Goal: Transaction & Acquisition: Purchase product/service

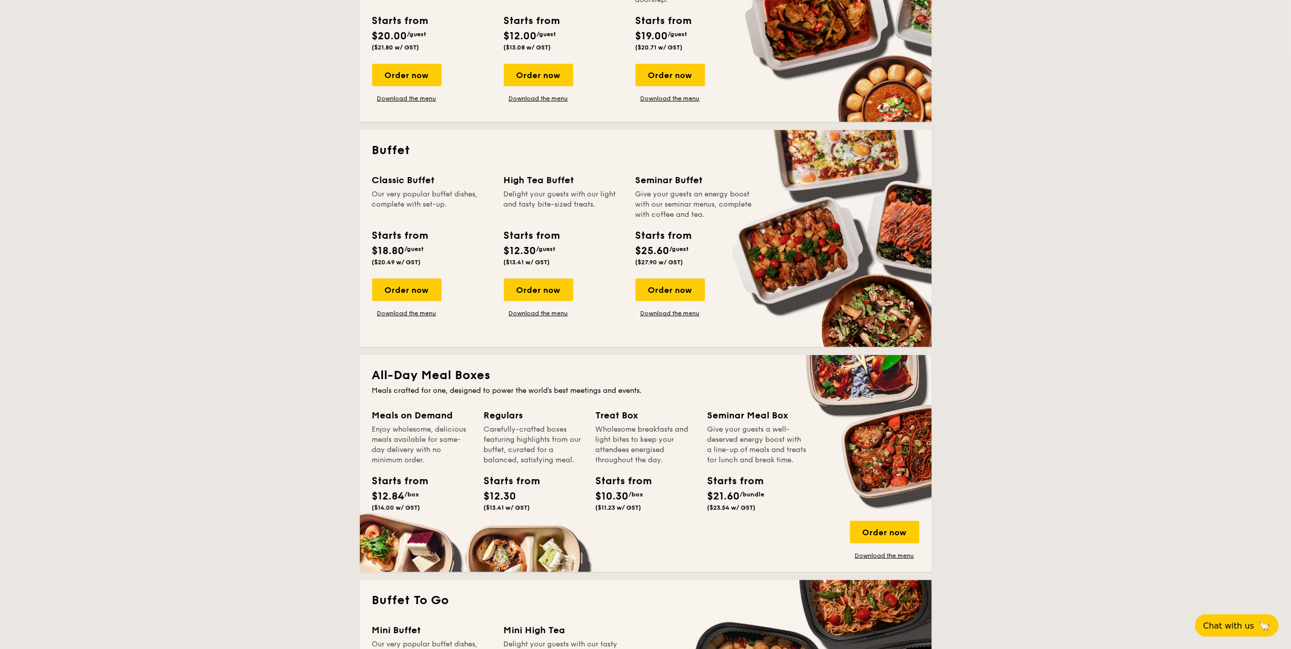
scroll to position [340, 0]
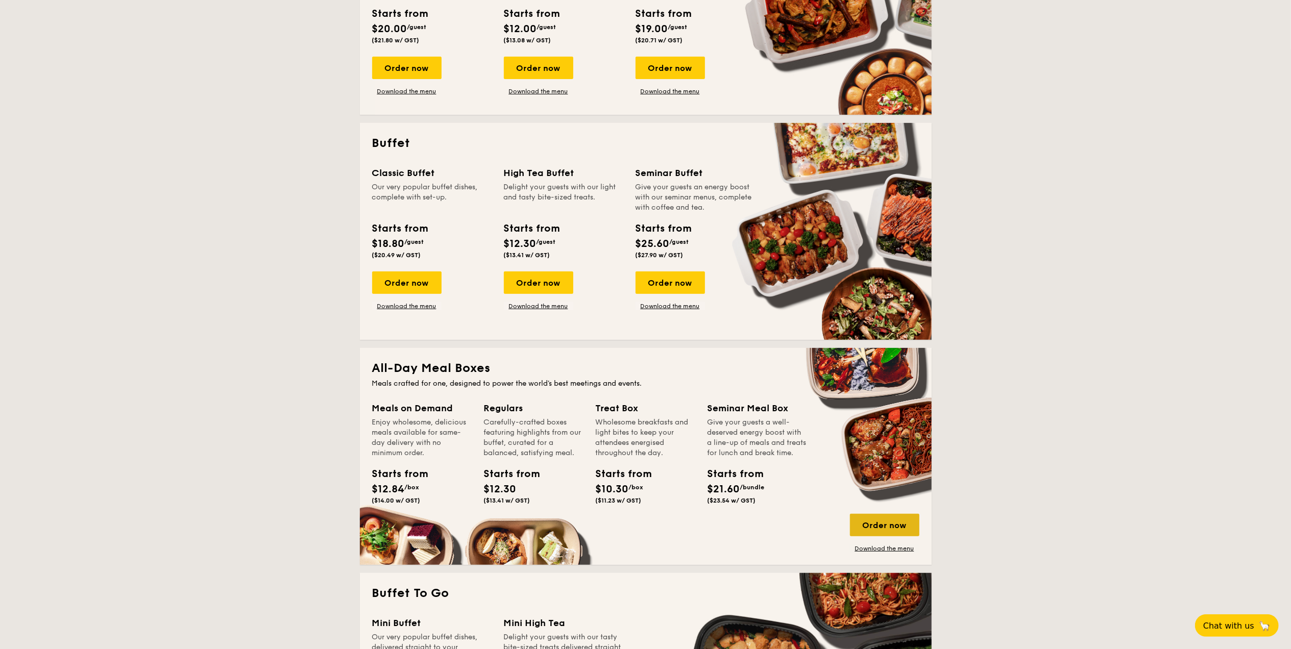
click at [882, 529] on div "Order now" at bounding box center [884, 525] width 69 height 22
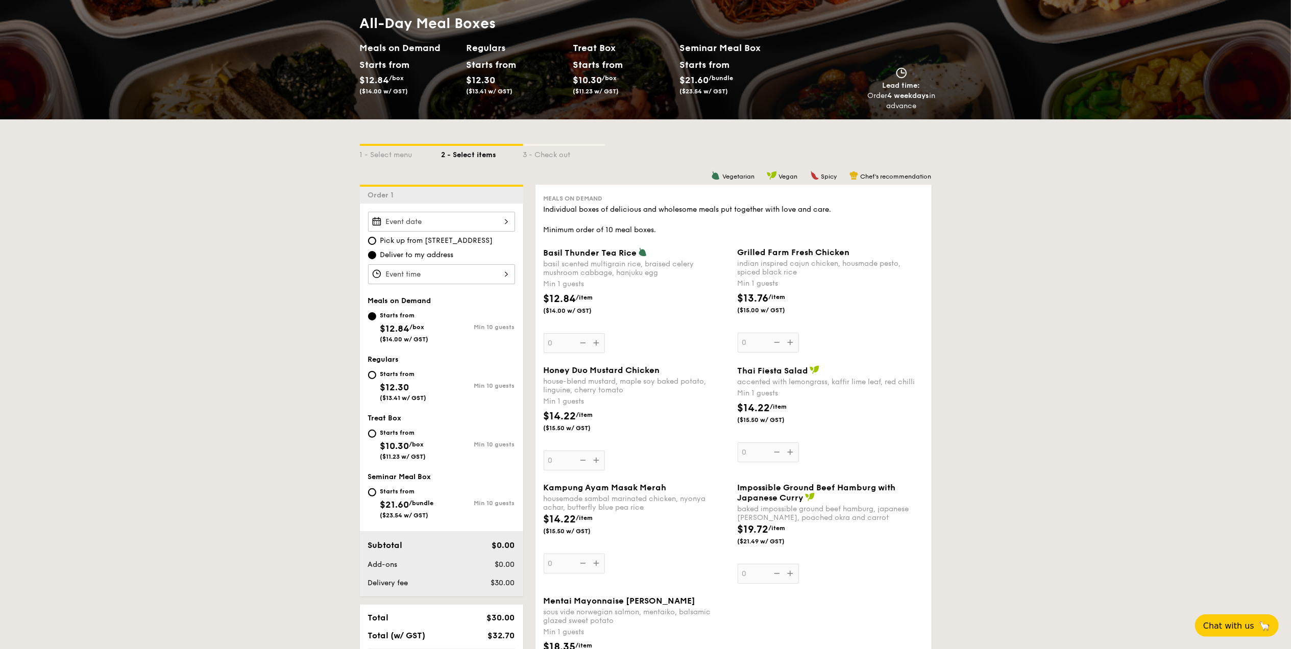
scroll to position [136, 0]
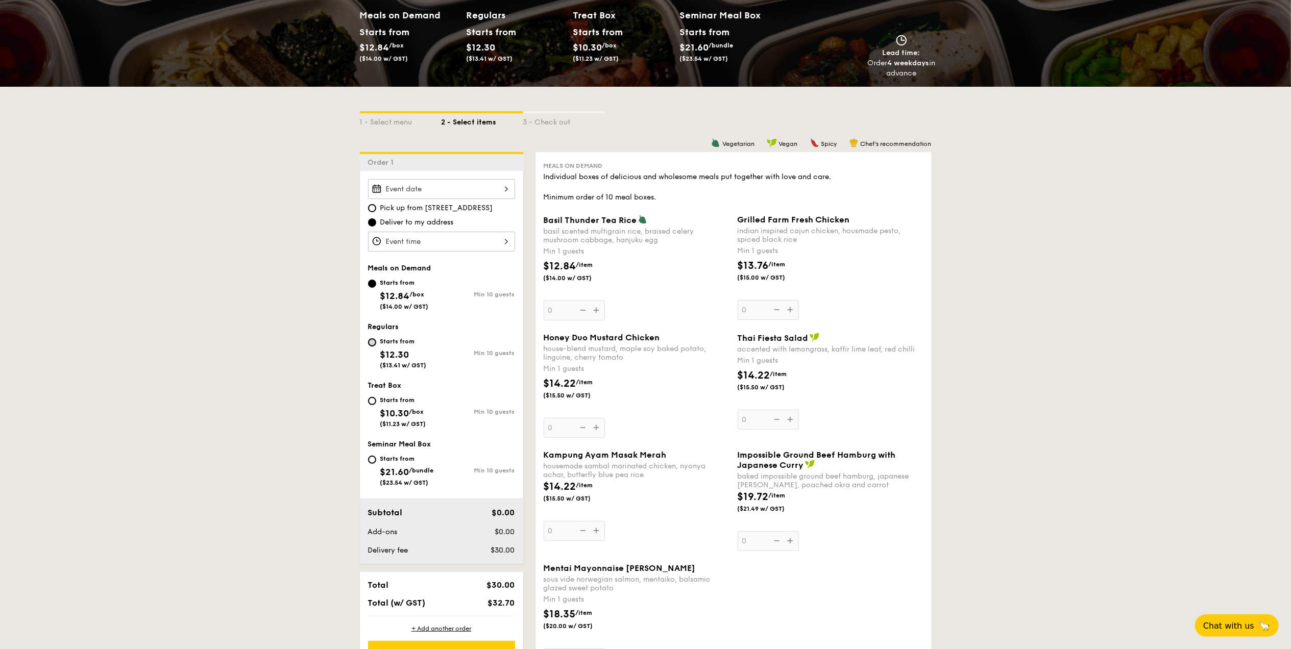
click at [374, 343] on input "Starts from $12.30 ($13.41 w/ GST) Min 10 guests" at bounding box center [372, 342] width 8 height 8
radio input "true"
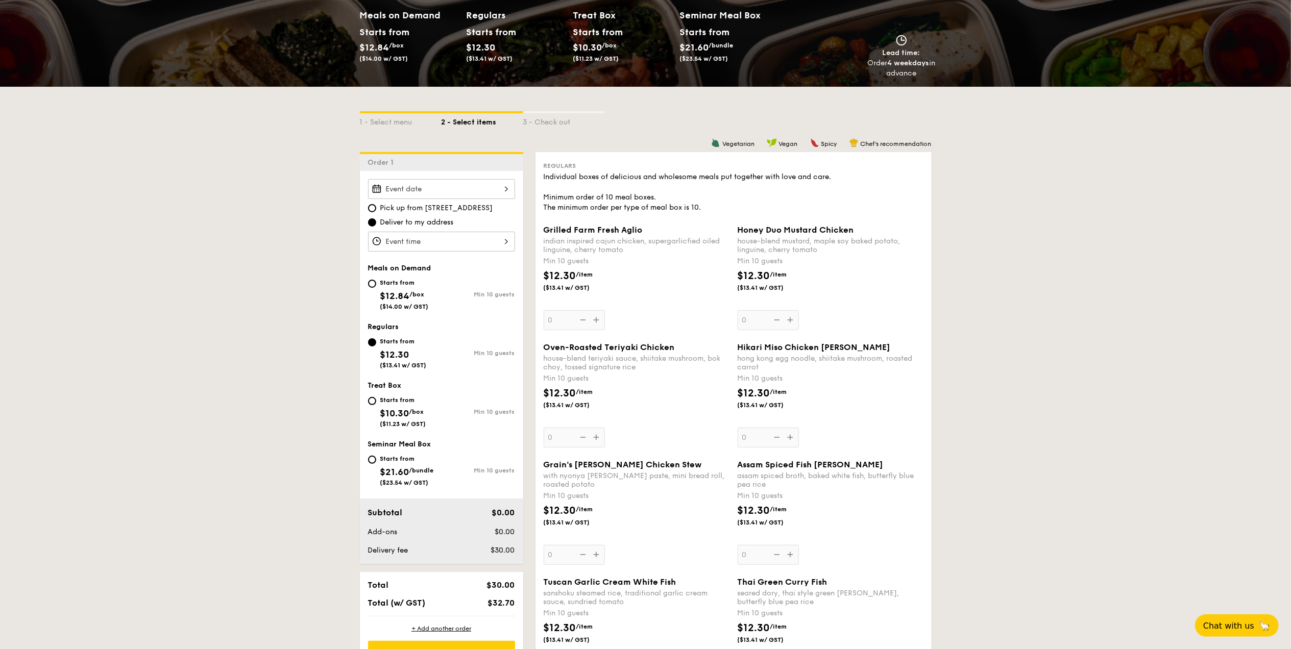
click at [595, 439] on div "Oven-Roasted Teriyaki Chicken house-blend teriyaki sauce, shiitake mushroom, bo…" at bounding box center [637, 394] width 186 height 105
click at [595, 439] on input "0" at bounding box center [574, 438] width 61 height 20
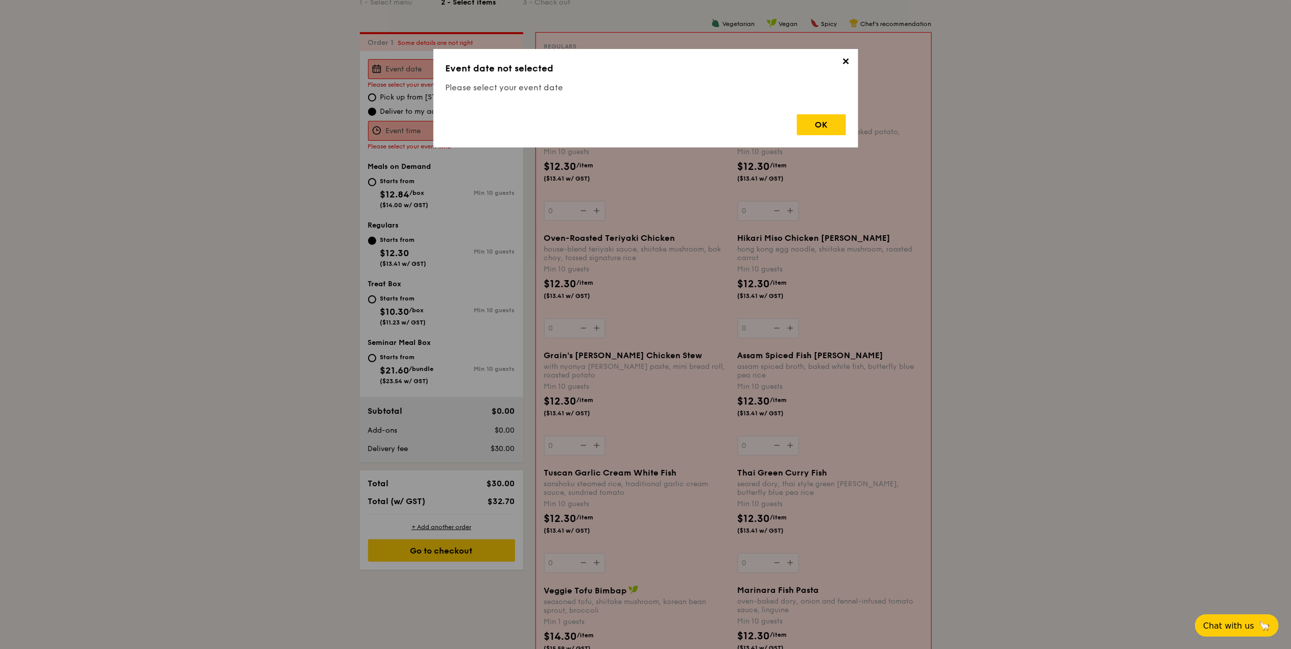
scroll to position [273, 0]
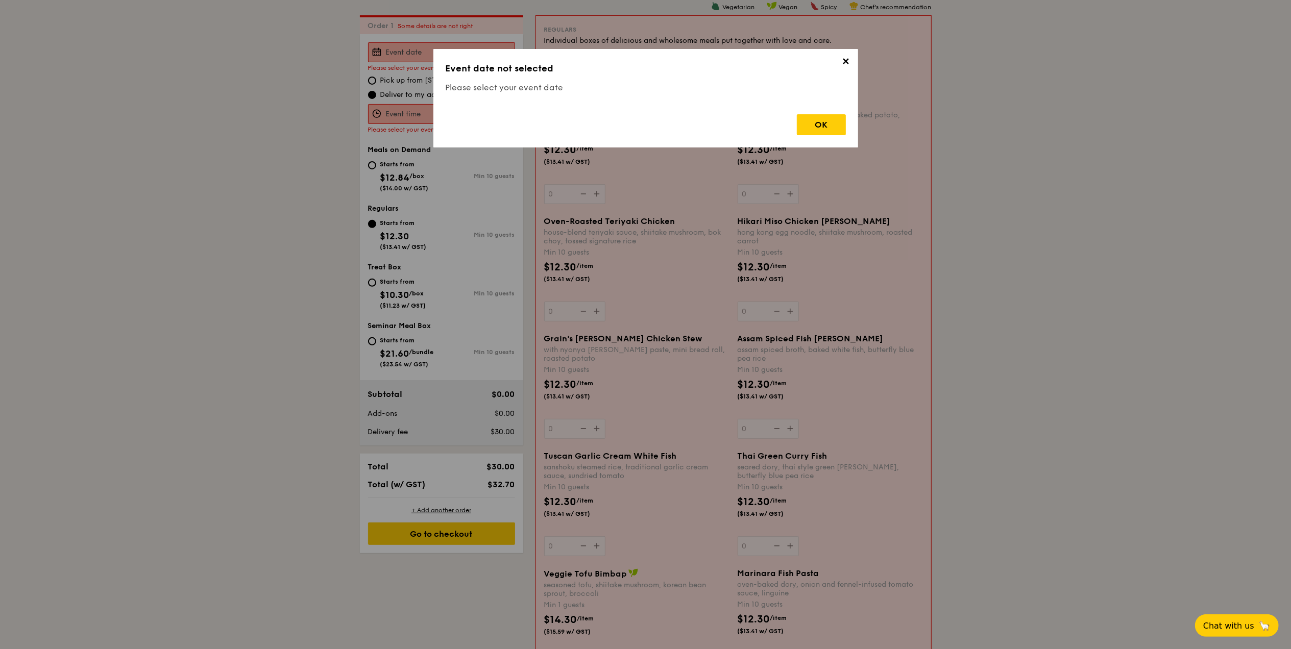
click at [846, 64] on span "✕" at bounding box center [846, 63] width 14 height 14
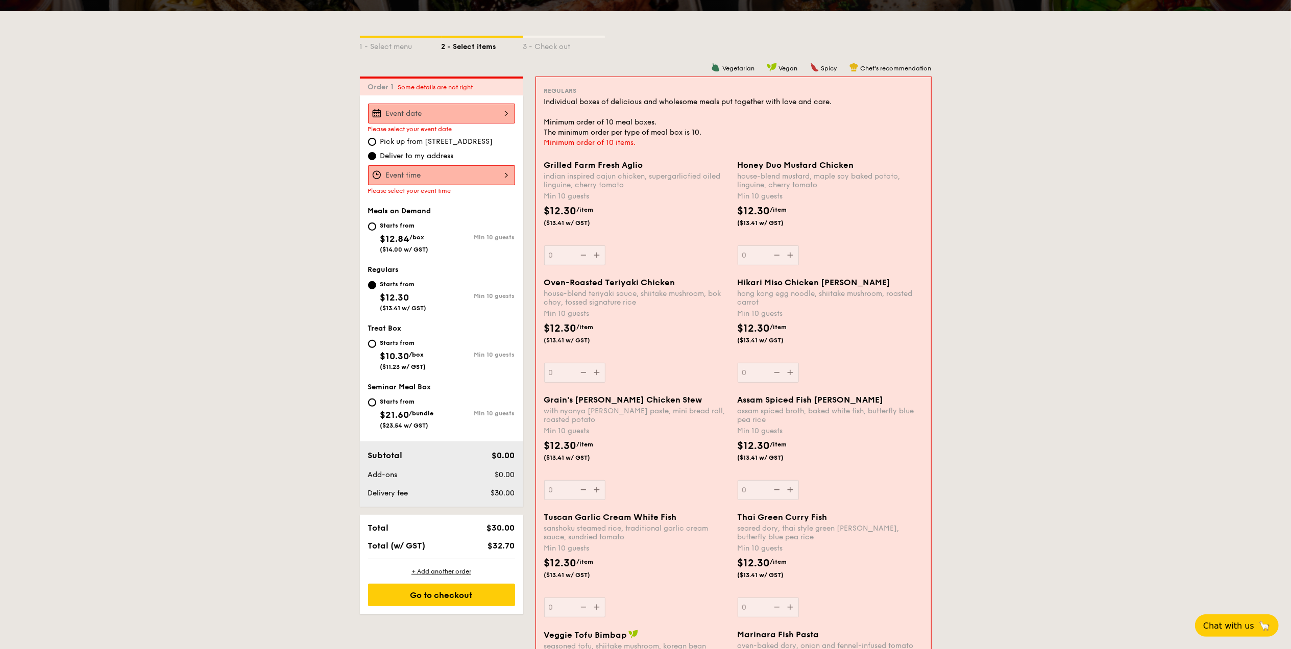
scroll to position [137, 0]
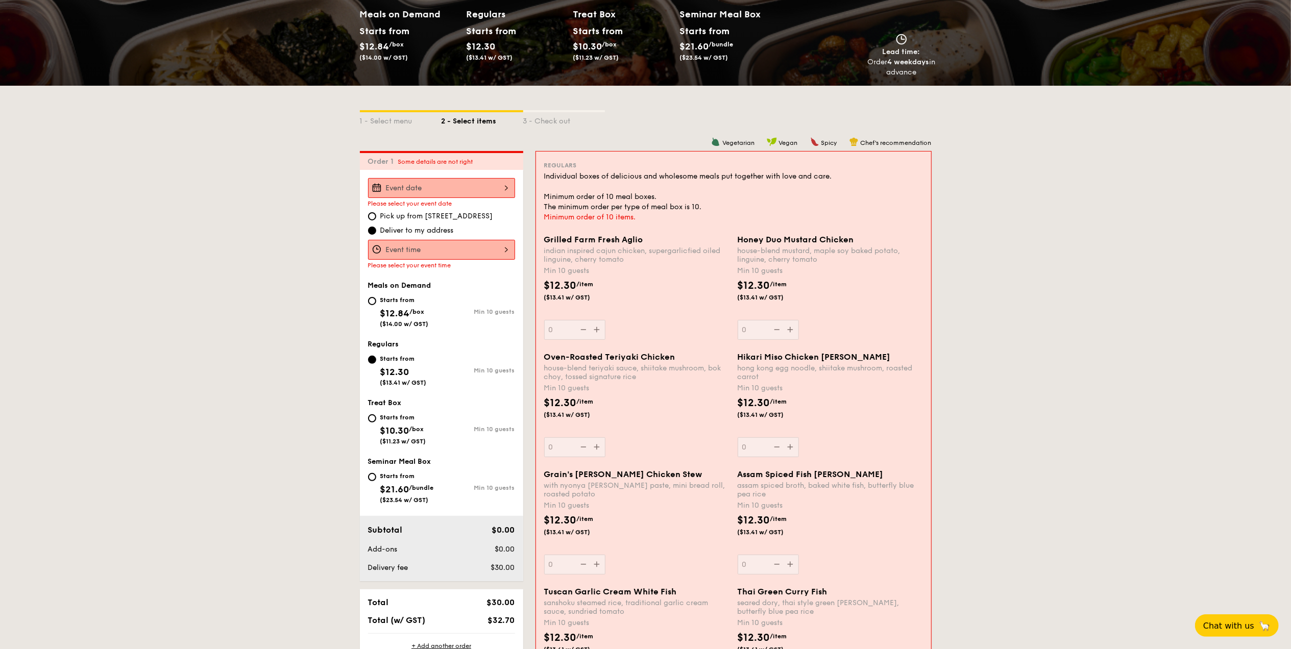
click at [434, 190] on div at bounding box center [441, 188] width 147 height 20
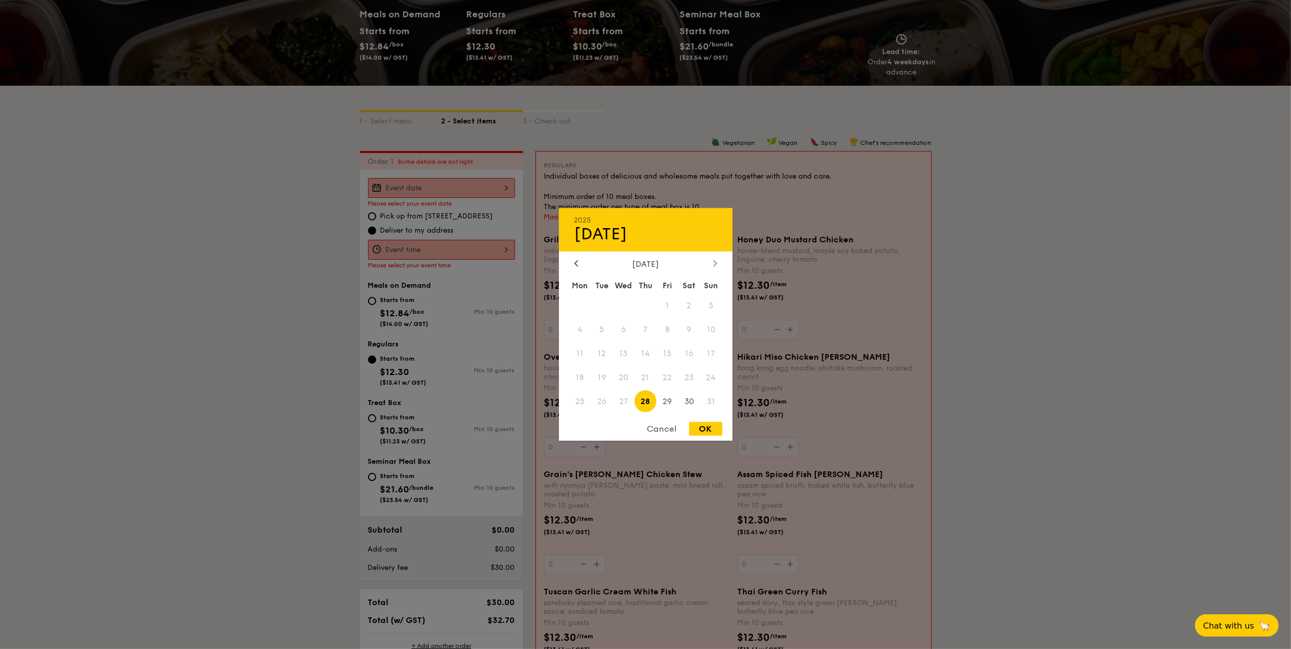
click at [710, 262] on div at bounding box center [714, 264] width 9 height 10
click at [576, 263] on icon at bounding box center [576, 263] width 4 height 7
click at [686, 400] on span "30" at bounding box center [689, 401] width 22 height 22
click at [697, 425] on div "OK" at bounding box center [705, 429] width 33 height 14
type input "[DATE]"
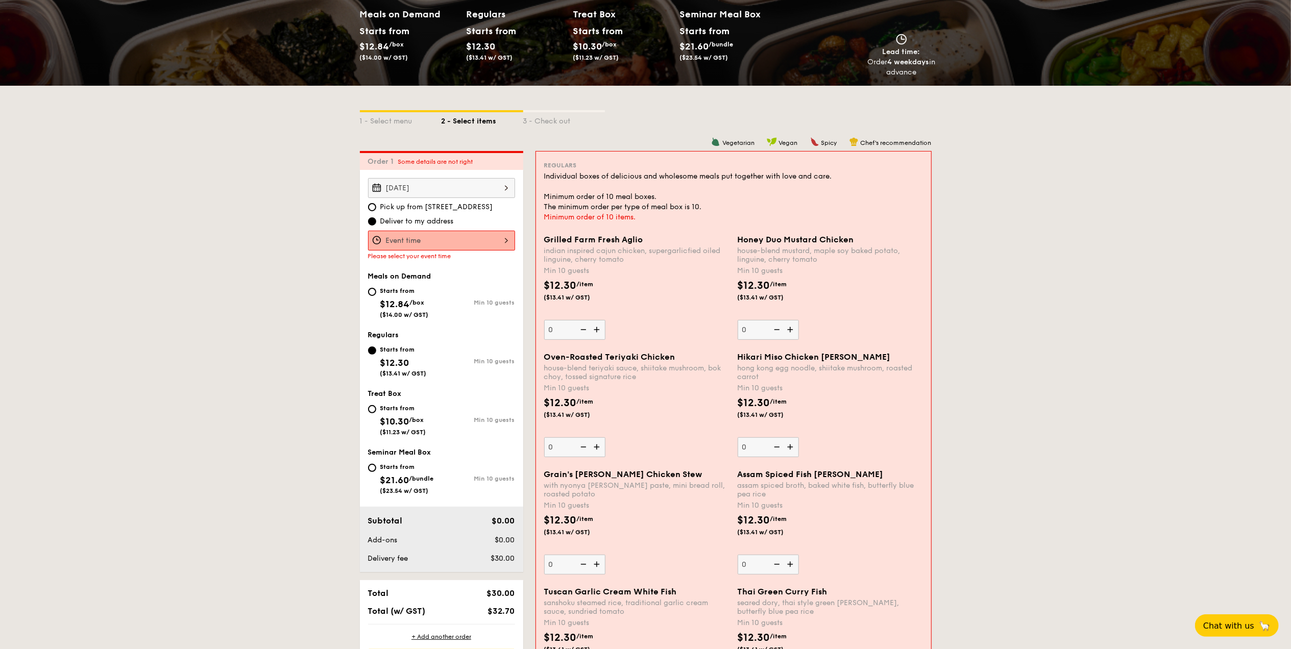
click at [409, 242] on div at bounding box center [441, 241] width 147 height 20
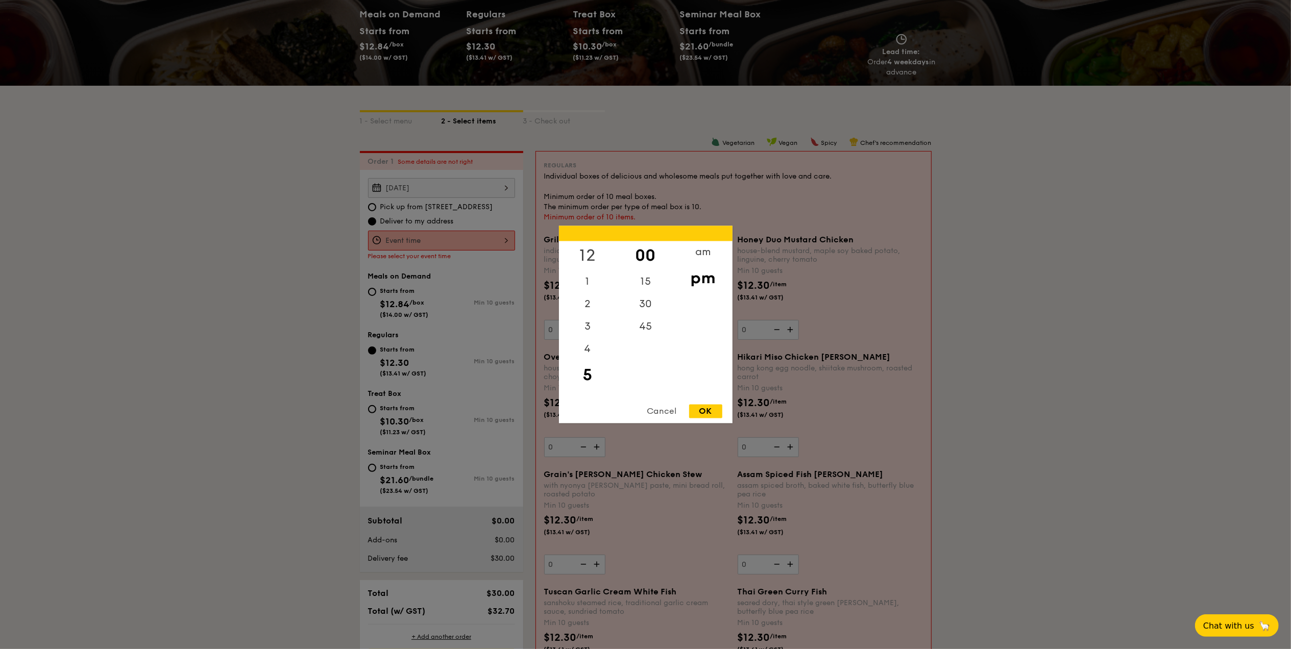
click at [593, 254] on div "12" at bounding box center [588, 256] width 58 height 30
click at [701, 410] on div "OK" at bounding box center [705, 412] width 33 height 14
click at [480, 239] on div "12:00PM 12 1 2 3 4 5 6 7 8 9 10 11 00 15 30 45 am pm Cancel OK" at bounding box center [441, 241] width 147 height 20
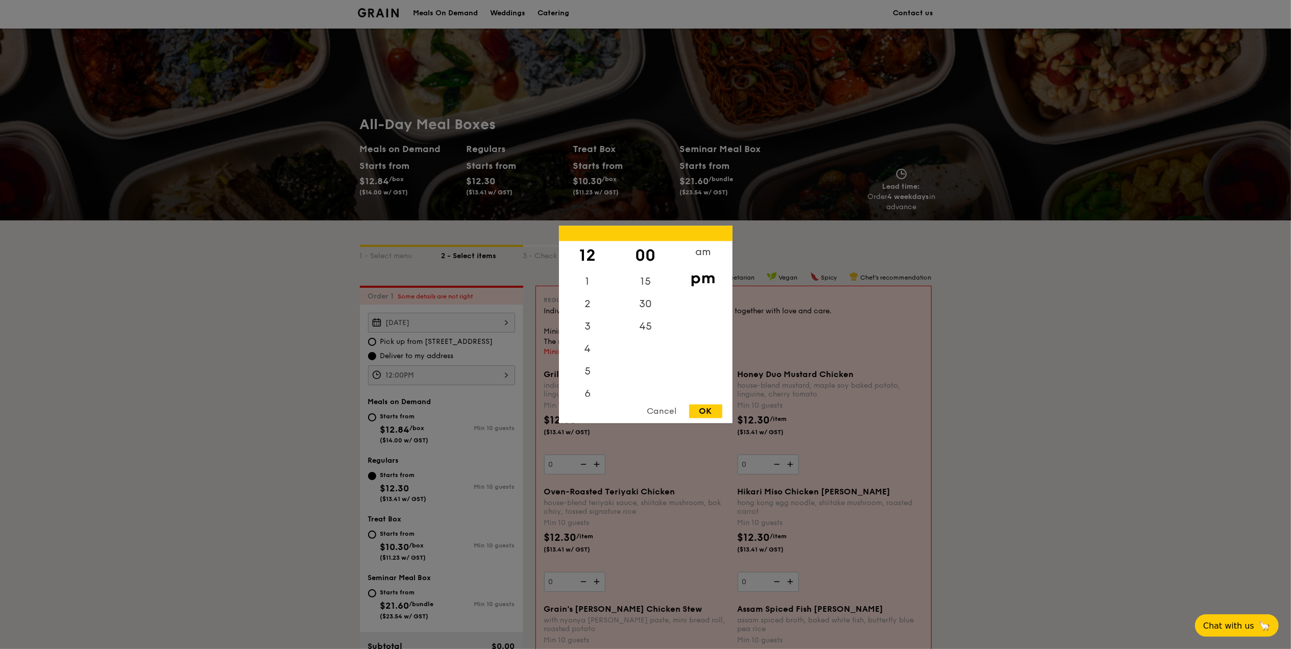
scroll to position [1, 0]
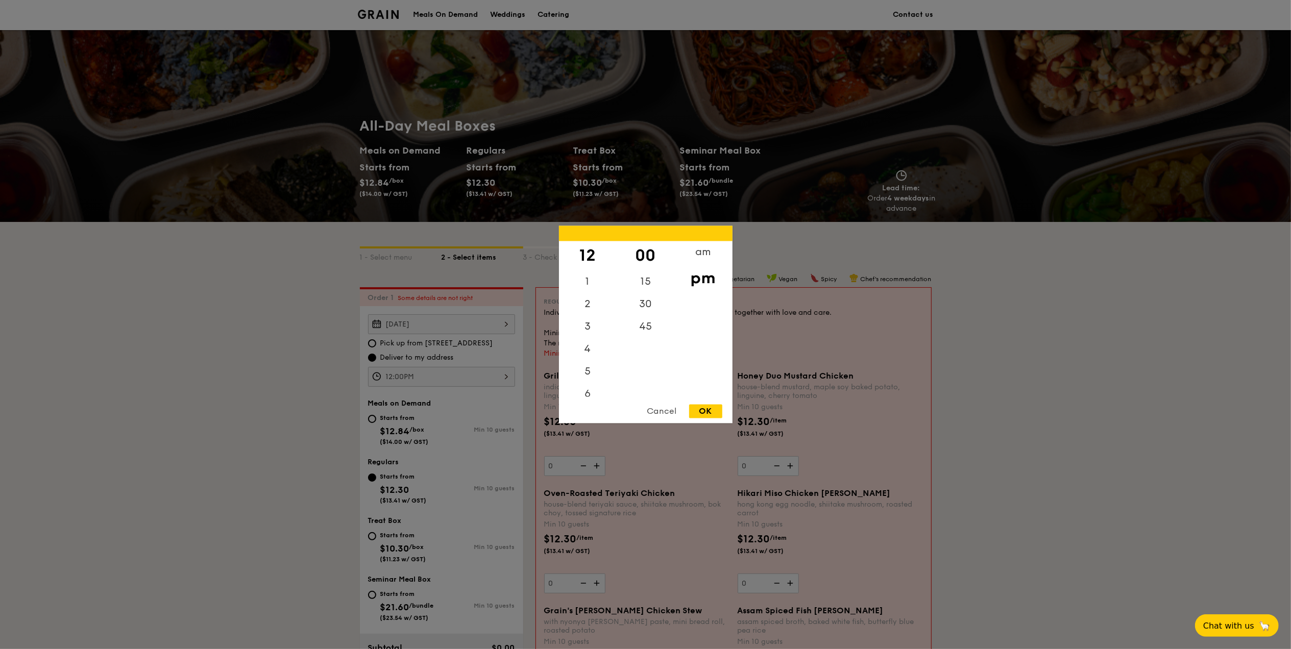
click at [705, 405] on div "OK" at bounding box center [705, 412] width 33 height 14
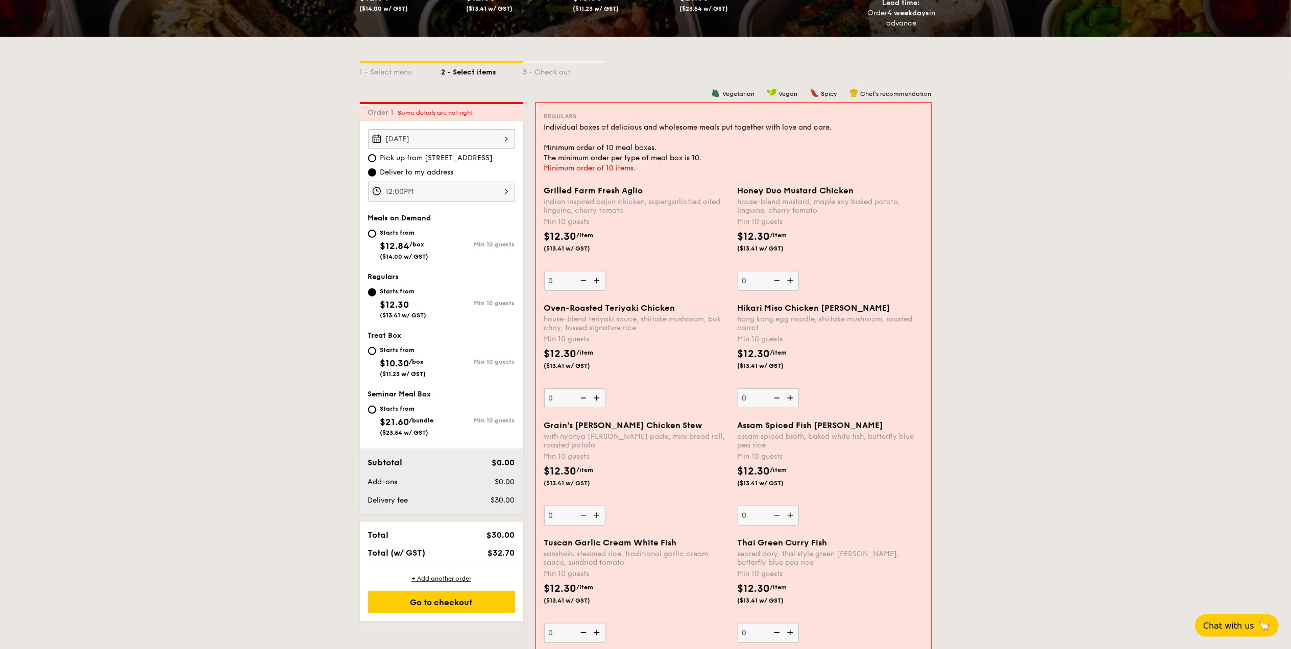
scroll to position [205, 0]
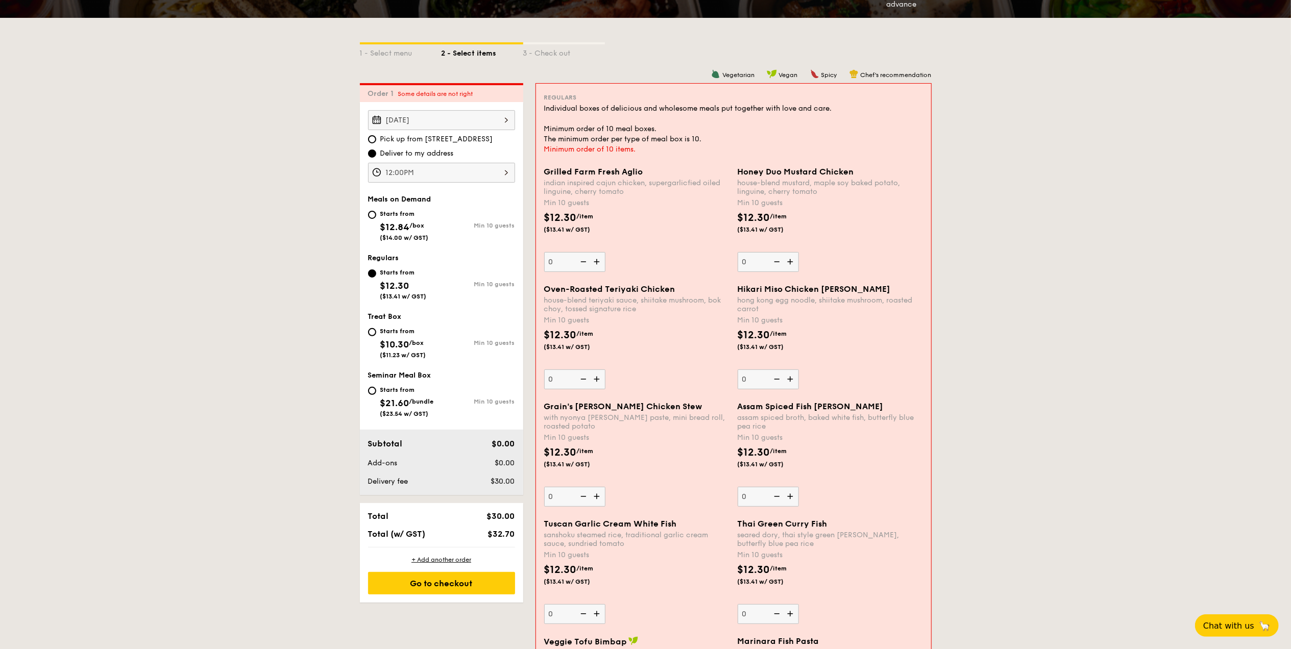
click at [499, 165] on div "12:00PM" at bounding box center [441, 173] width 147 height 20
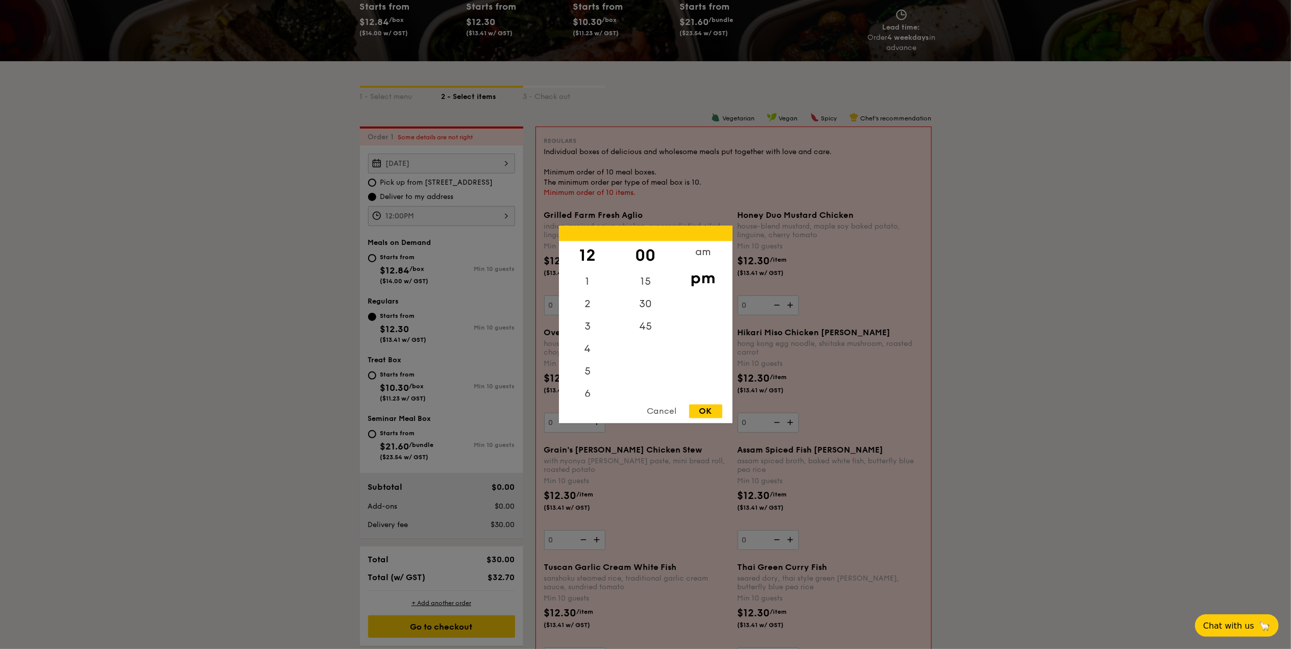
scroll to position [137, 0]
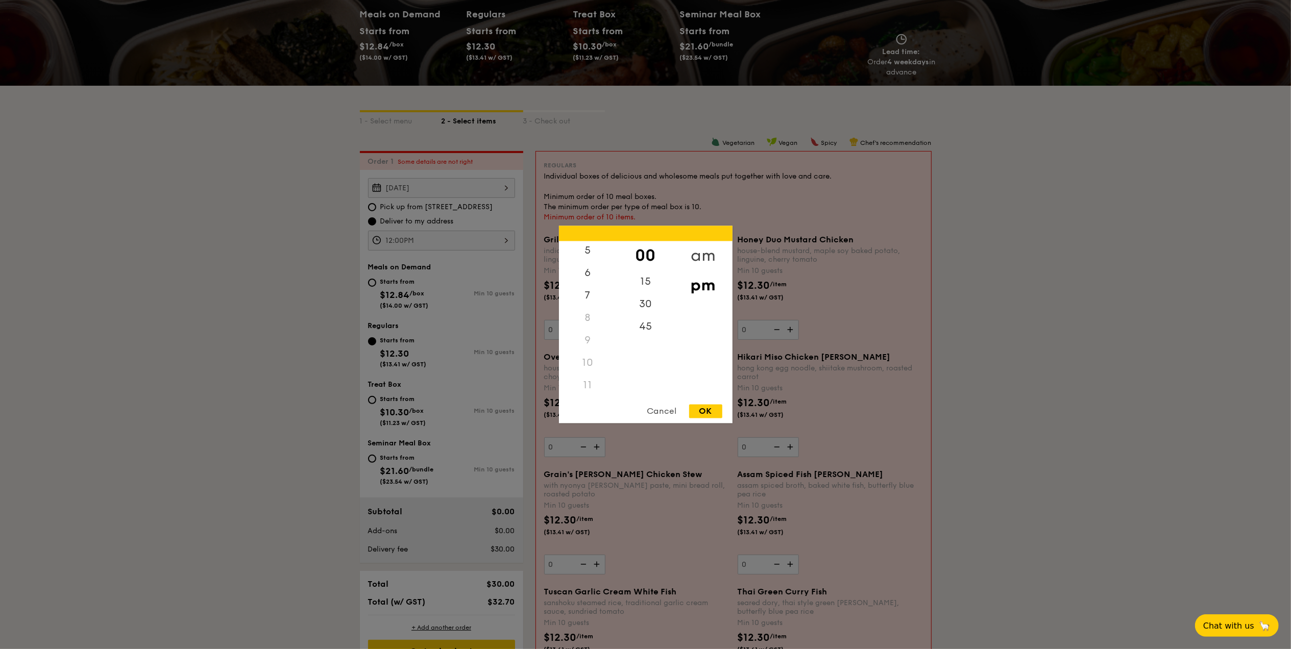
click at [698, 256] on div "am" at bounding box center [703, 256] width 58 height 30
click at [593, 386] on div "11" at bounding box center [588, 389] width 58 height 30
click at [647, 304] on div "30" at bounding box center [646, 308] width 58 height 30
click at [647, 330] on div "45" at bounding box center [646, 331] width 58 height 30
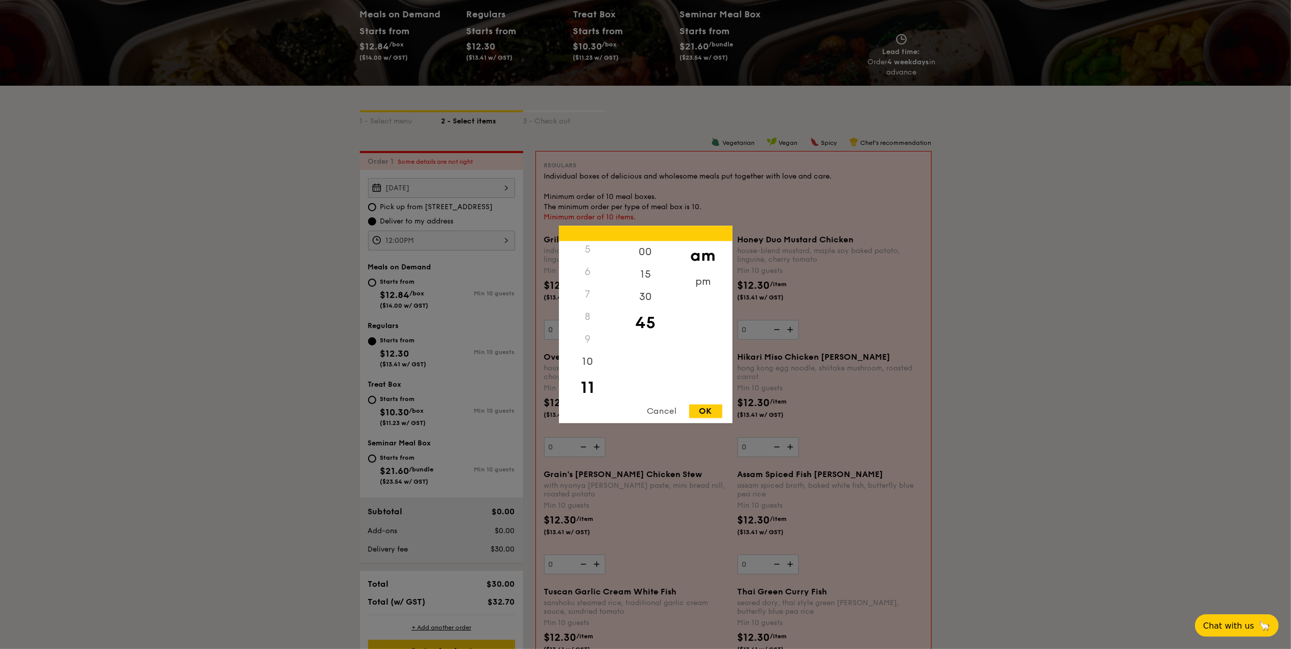
click at [707, 411] on div "OK" at bounding box center [705, 412] width 33 height 14
type input "11:45AM"
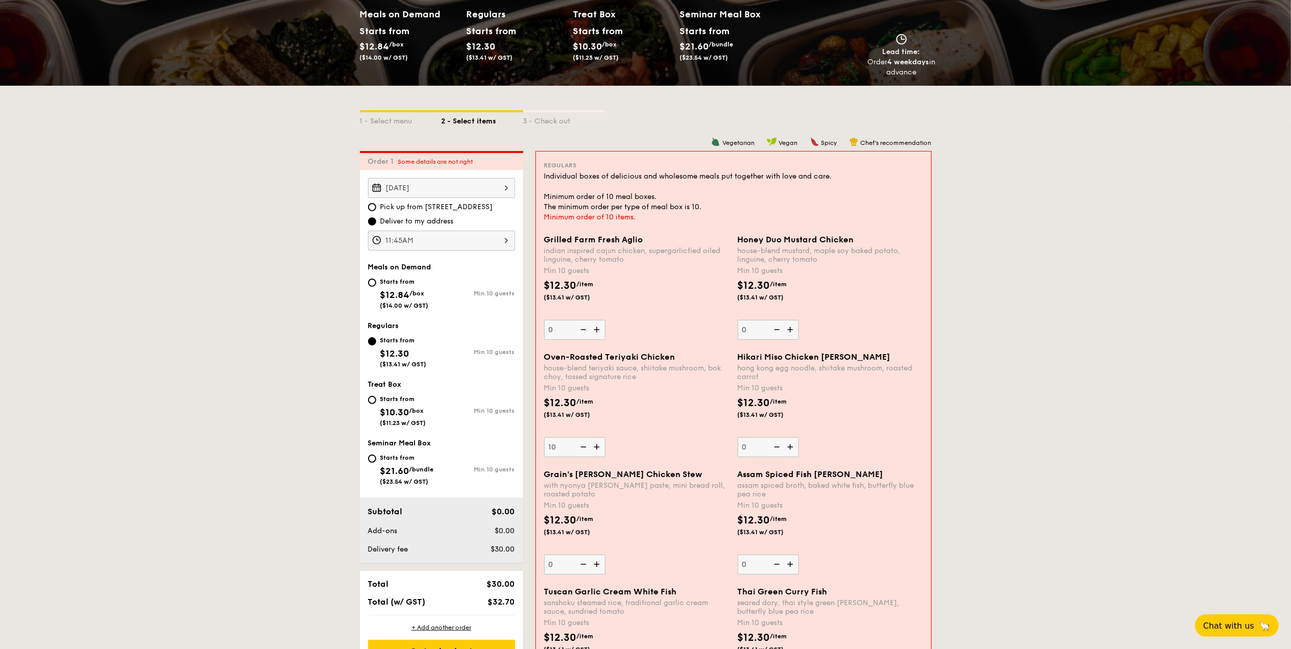
type input "1"
type input "50"
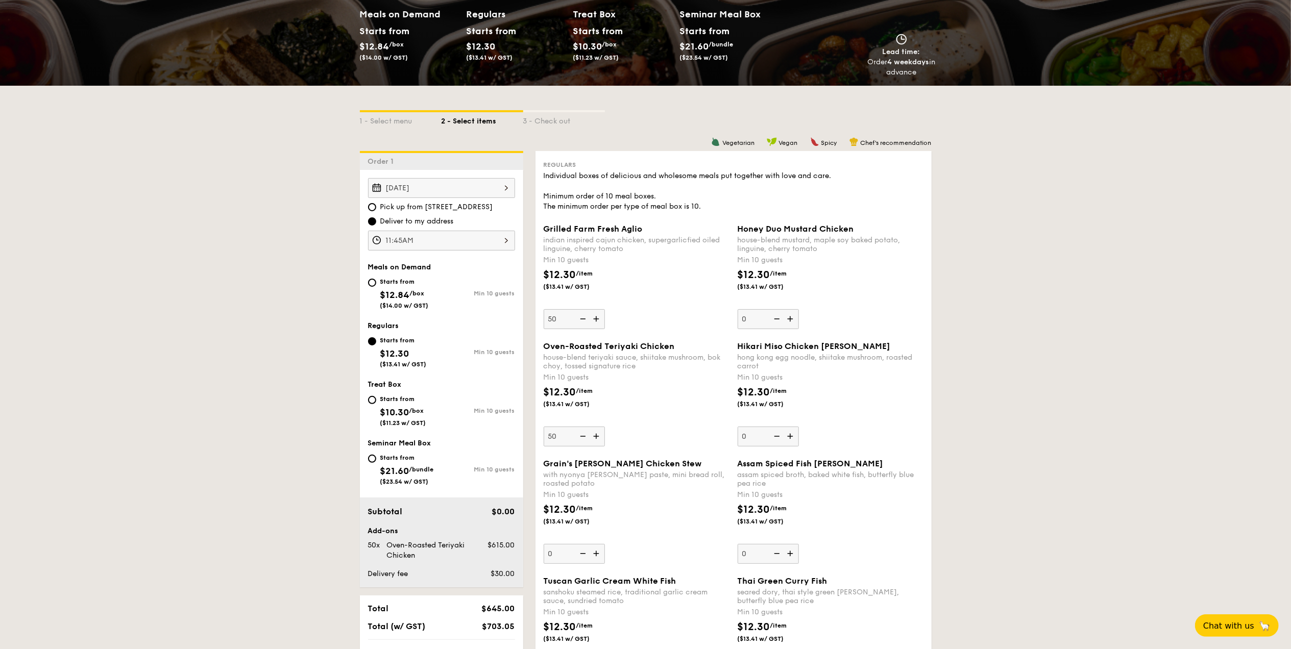
type input "50"
click at [637, 323] on div "Grilled Farm Fresh Aglio indian inspired cajun chicken, supergarlicfied oiled l…" at bounding box center [637, 276] width 186 height 105
click at [605, 323] on input "50" at bounding box center [574, 319] width 61 height 20
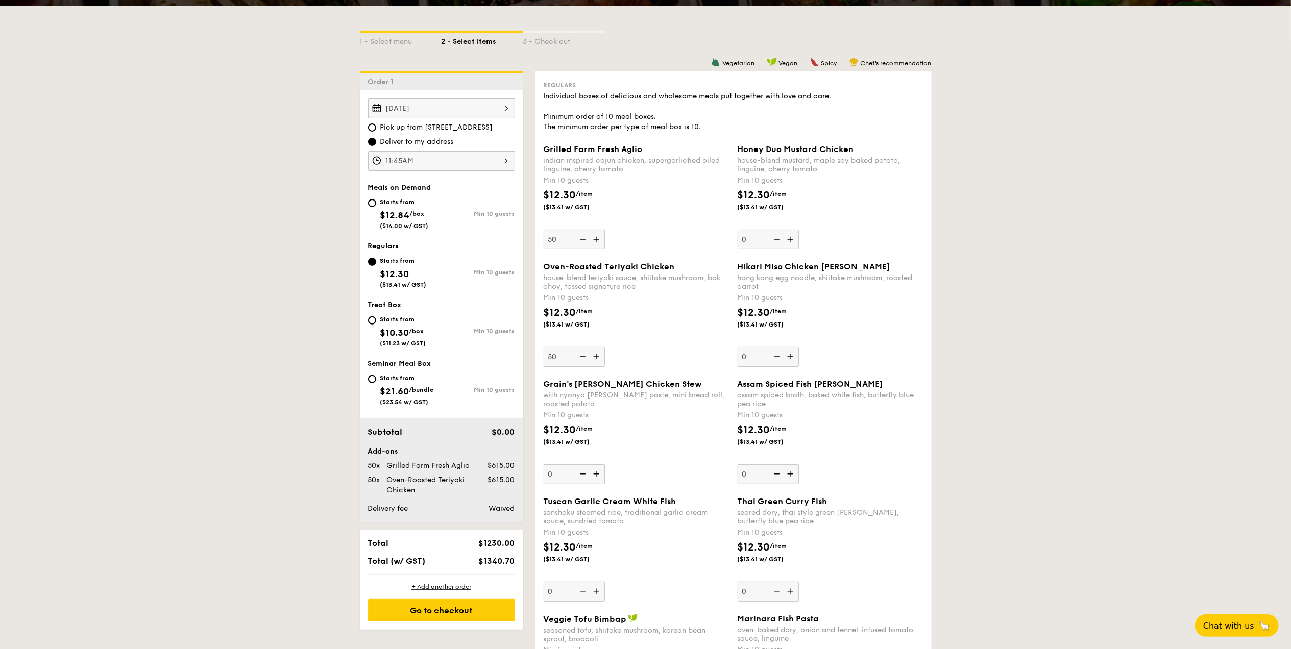
scroll to position [205, 0]
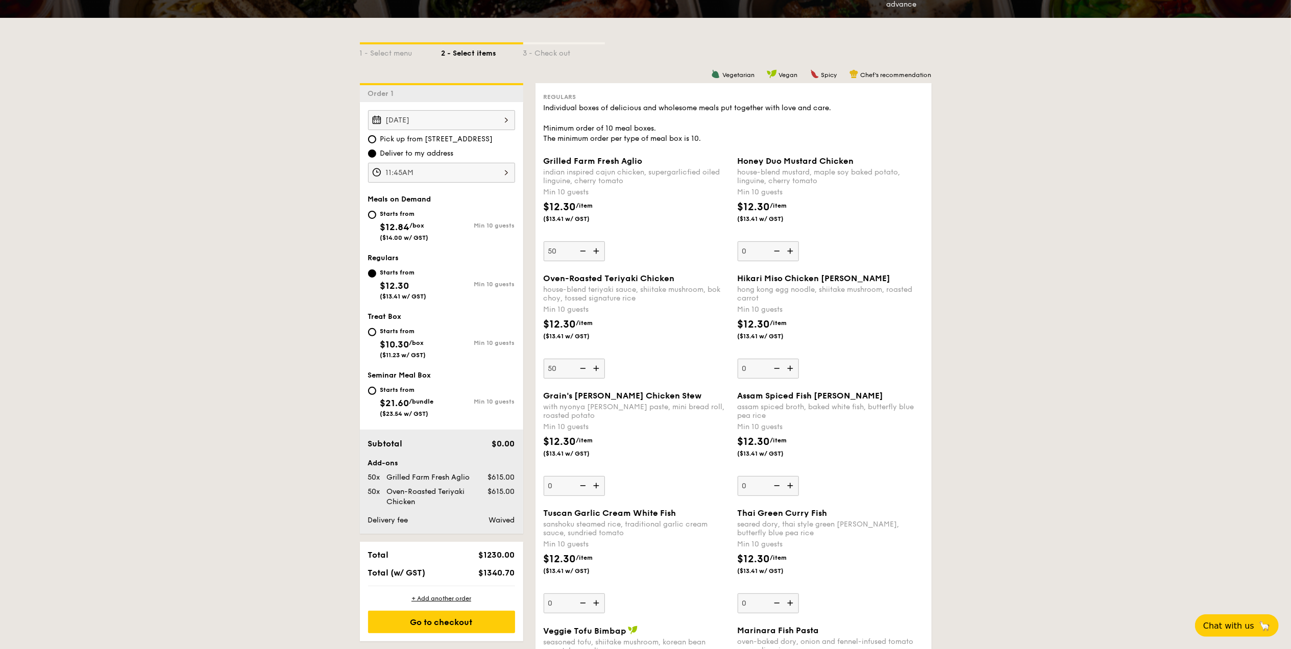
click at [658, 232] on div "$12.30 /item ($13.41 w/ GST)" at bounding box center [636, 218] width 194 height 36
click at [605, 241] on input "50" at bounding box center [574, 251] width 61 height 20
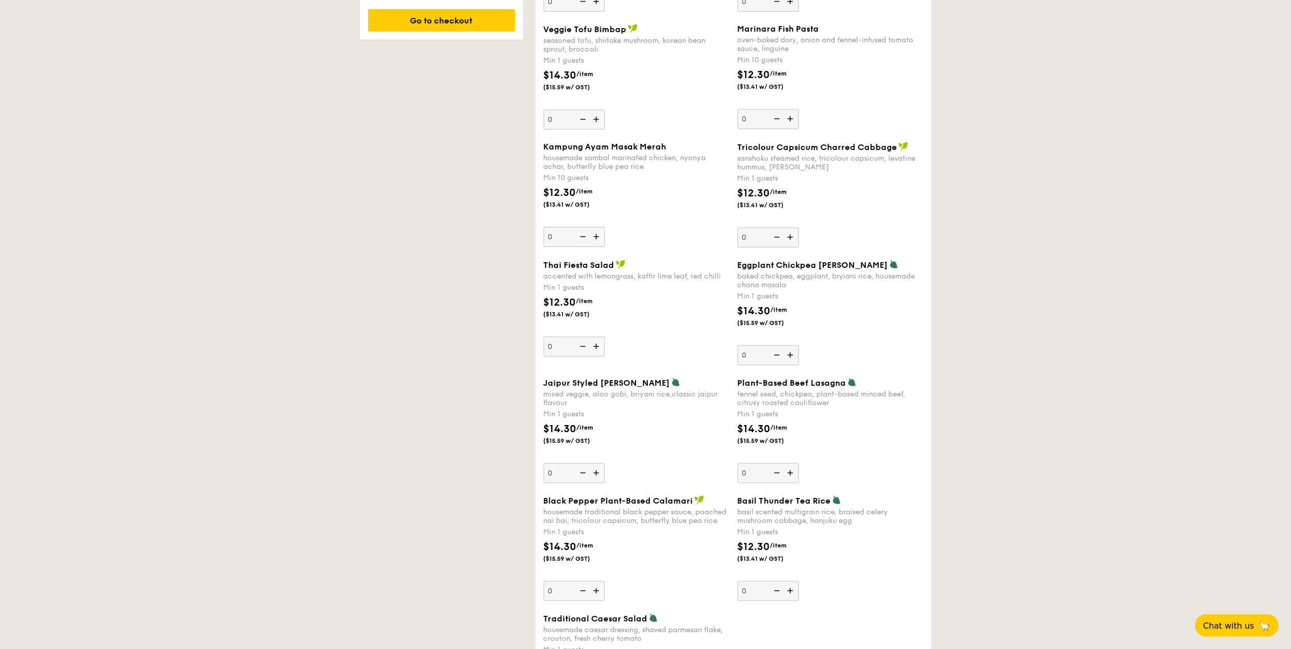
scroll to position [817, 0]
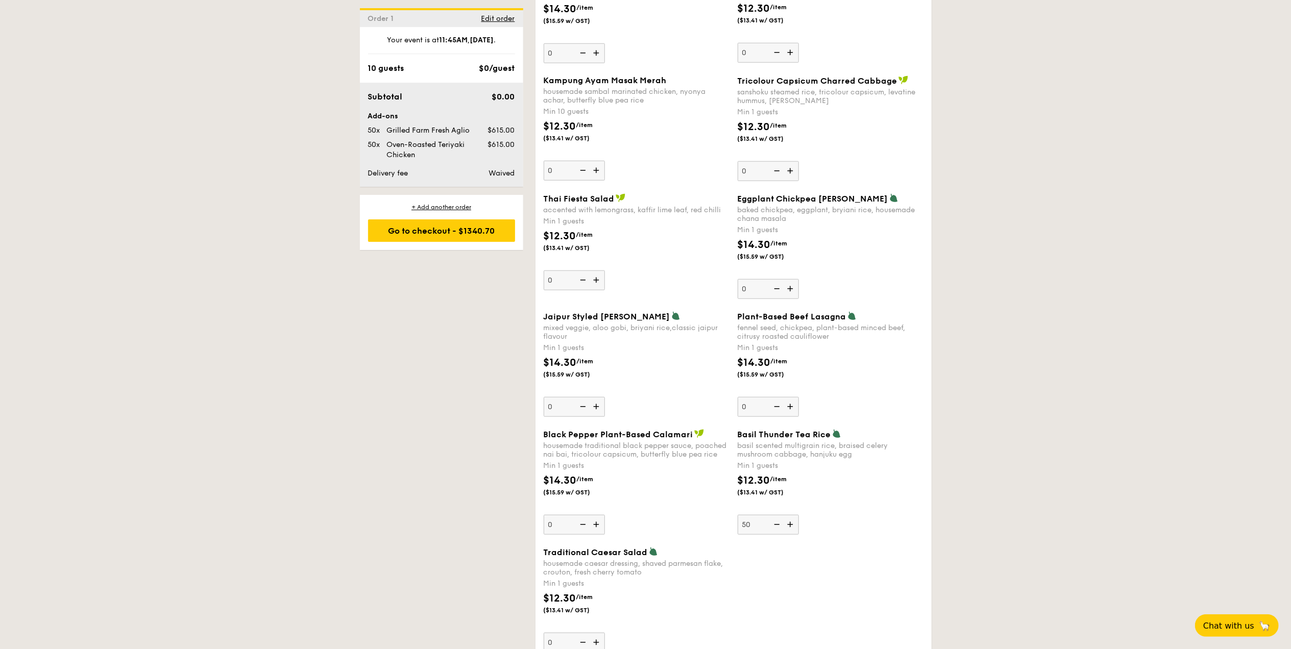
scroll to position [895, 0]
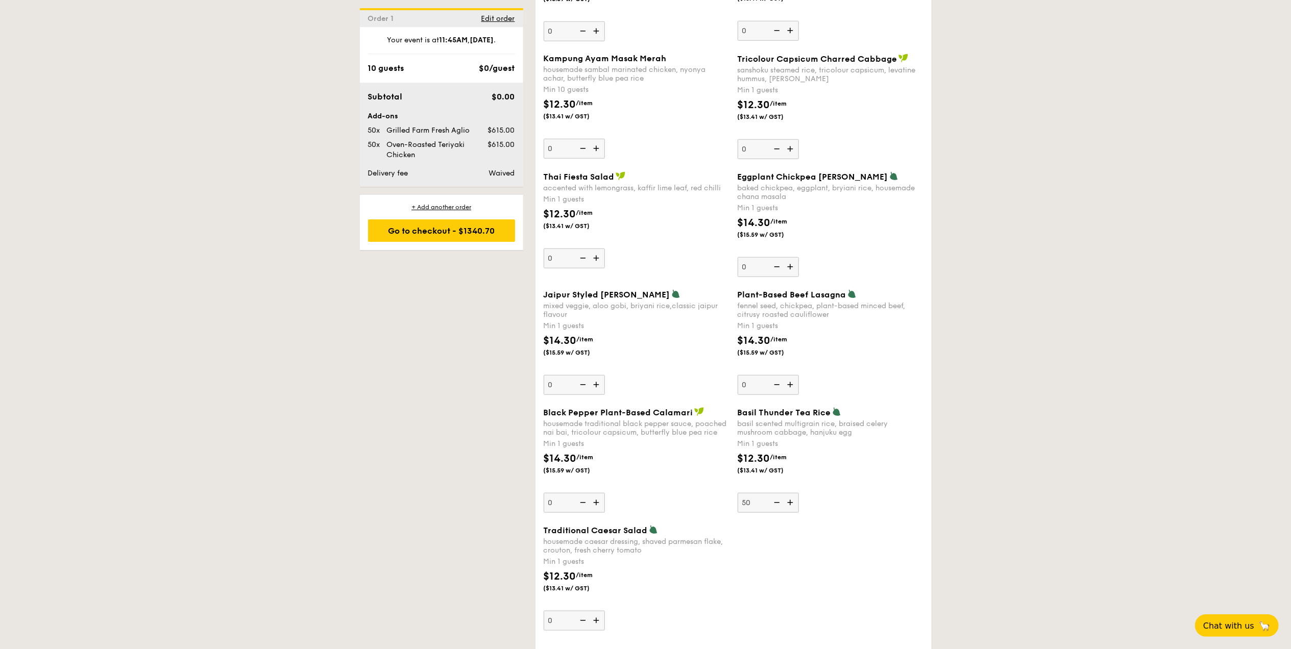
type input "50"
click at [866, 533] on div "Traditional Caesar Salad housemade caesar dressing, shaved parmesan flake, crou…" at bounding box center [733, 584] width 388 height 118
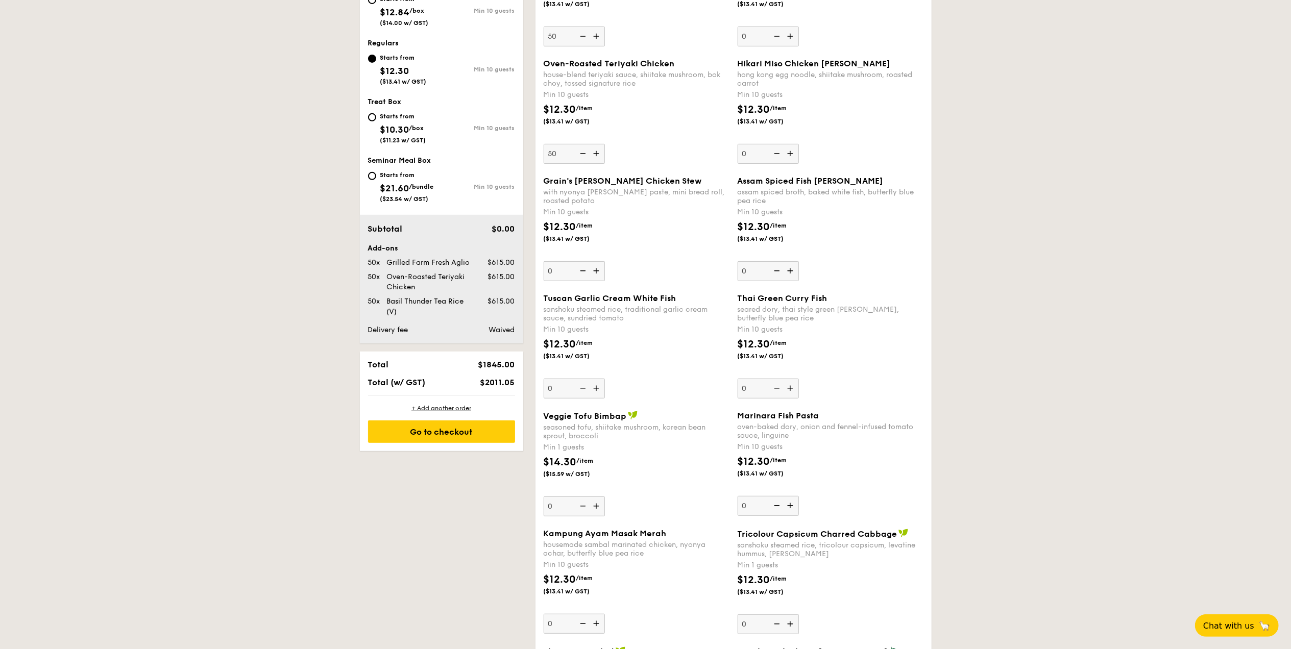
scroll to position [419, 0]
click at [477, 434] on div "Go to checkout" at bounding box center [441, 433] width 147 height 22
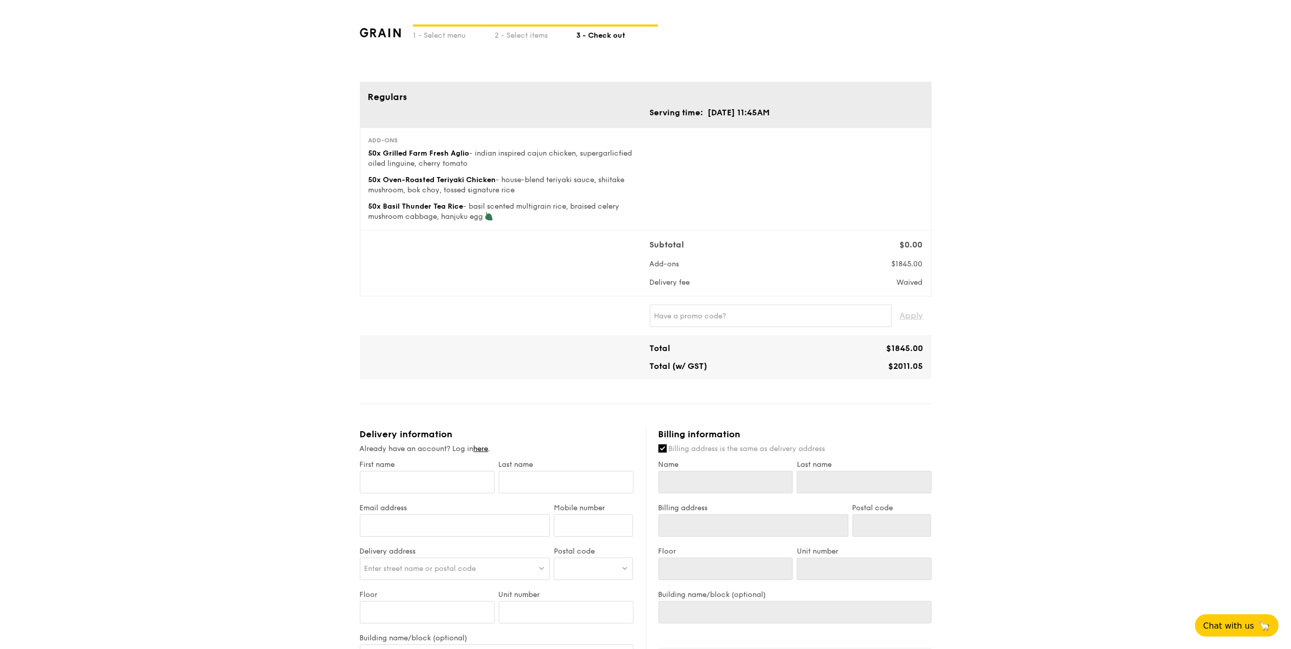
click at [1101, 370] on div "1 - Select menu 2 - Select items 3 - Check out Regulars Serving time: [DATE] 11…" at bounding box center [645, 452] width 1291 height 905
drag, startPoint x: 60, startPoint y: 85, endPoint x: 533, endPoint y: 197, distance: 486.3
click at [533, 197] on div "1 - Select menu 2 - Select items 3 - Check out Regulars Serving time: [DATE] 11…" at bounding box center [645, 485] width 1291 height 970
click at [1164, 219] on div "1 - Select menu 2 - Select items 3 - Check out Regulars Serving time: [DATE] 11…" at bounding box center [645, 485] width 1291 height 970
click at [517, 36] on div "2 - Select items" at bounding box center [536, 34] width 82 height 14
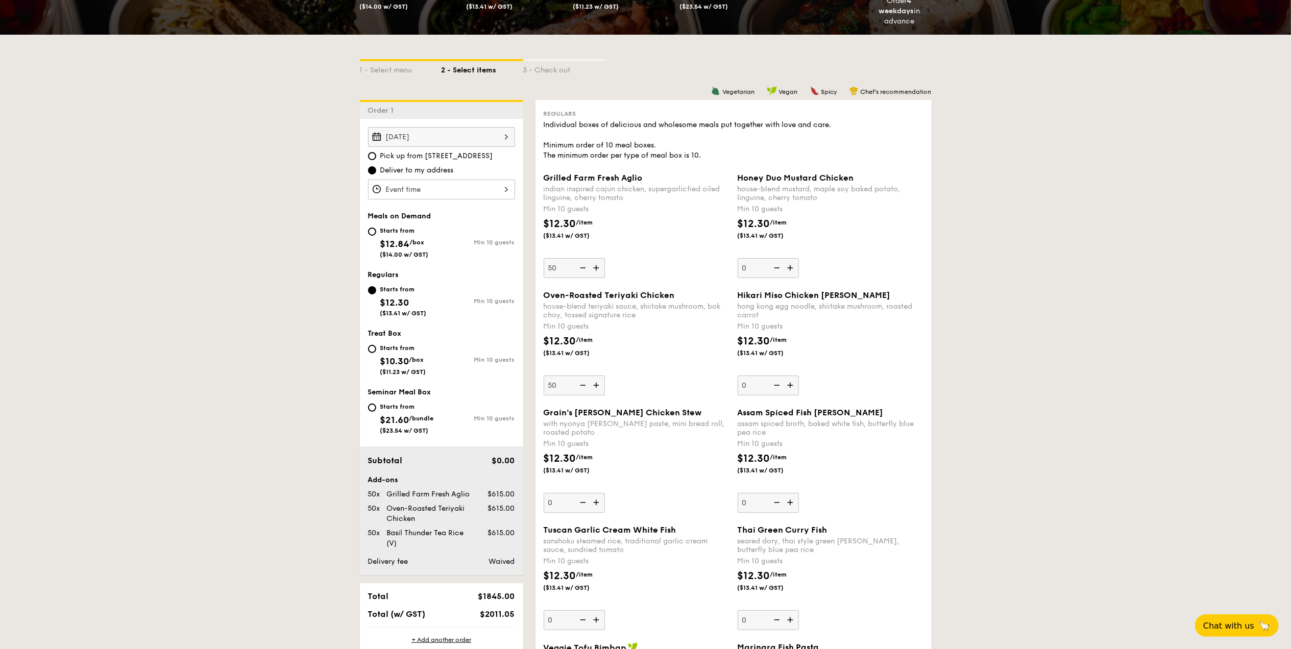
scroll to position [272, 0]
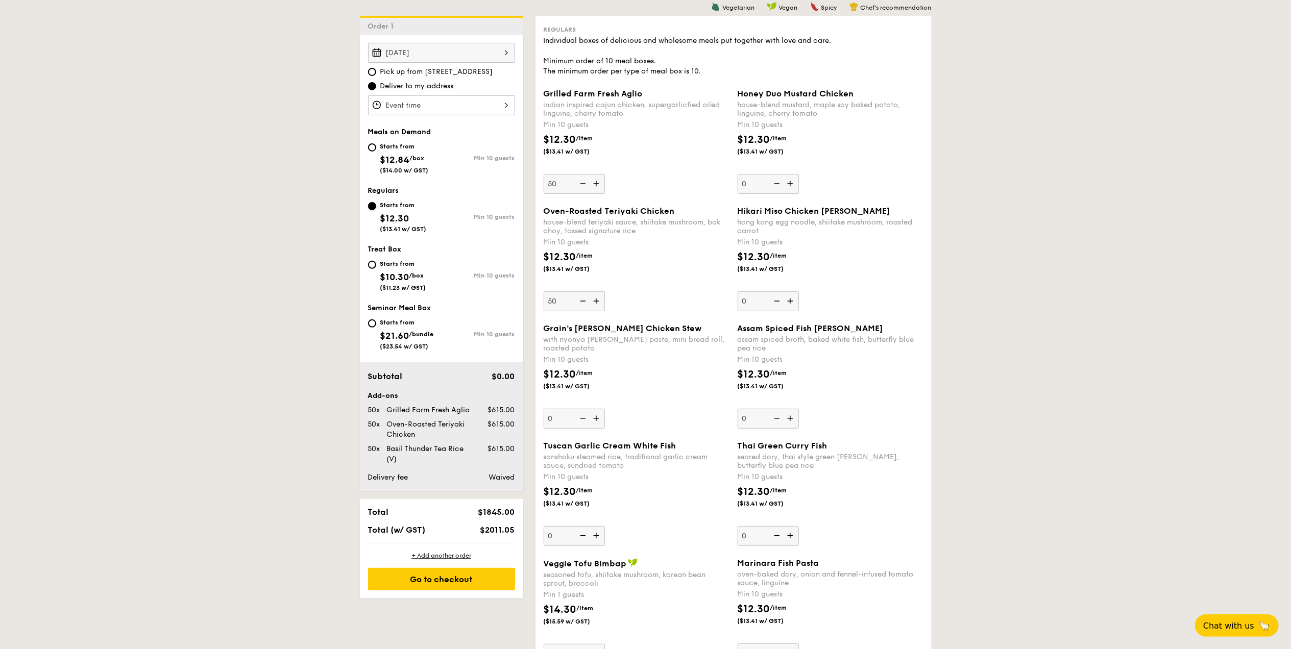
click at [376, 209] on input "Starts from $12.30 ($13.41 w/ GST) Min 10 guests" at bounding box center [372, 206] width 8 height 8
click at [578, 184] on img at bounding box center [581, 183] width 15 height 19
click at [578, 184] on input "50" at bounding box center [574, 184] width 61 height 20
click at [578, 184] on img at bounding box center [581, 183] width 15 height 19
click at [578, 184] on input "49" at bounding box center [574, 184] width 61 height 20
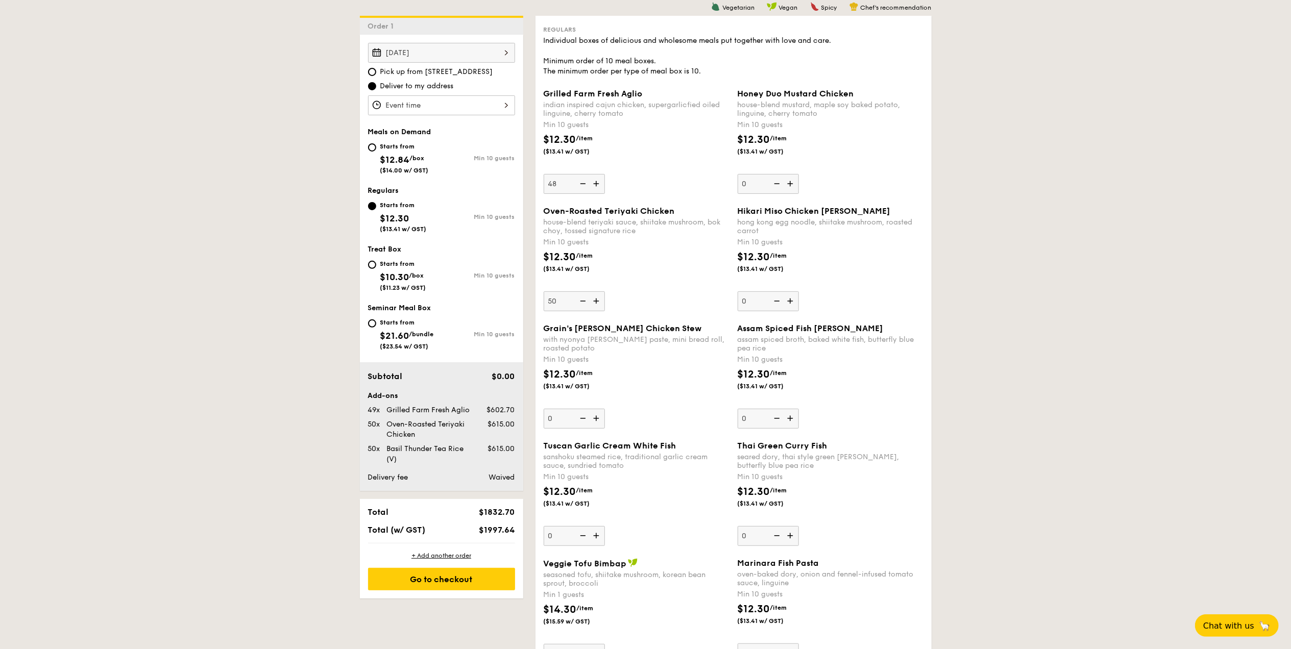
click at [578, 184] on img at bounding box center [581, 183] width 15 height 19
click at [578, 184] on input "48" at bounding box center [574, 184] width 61 height 20
type input "47"
type input "0"
click at [668, 262] on div "$12.30 /item ($13.41 w/ GST)" at bounding box center [636, 268] width 194 height 36
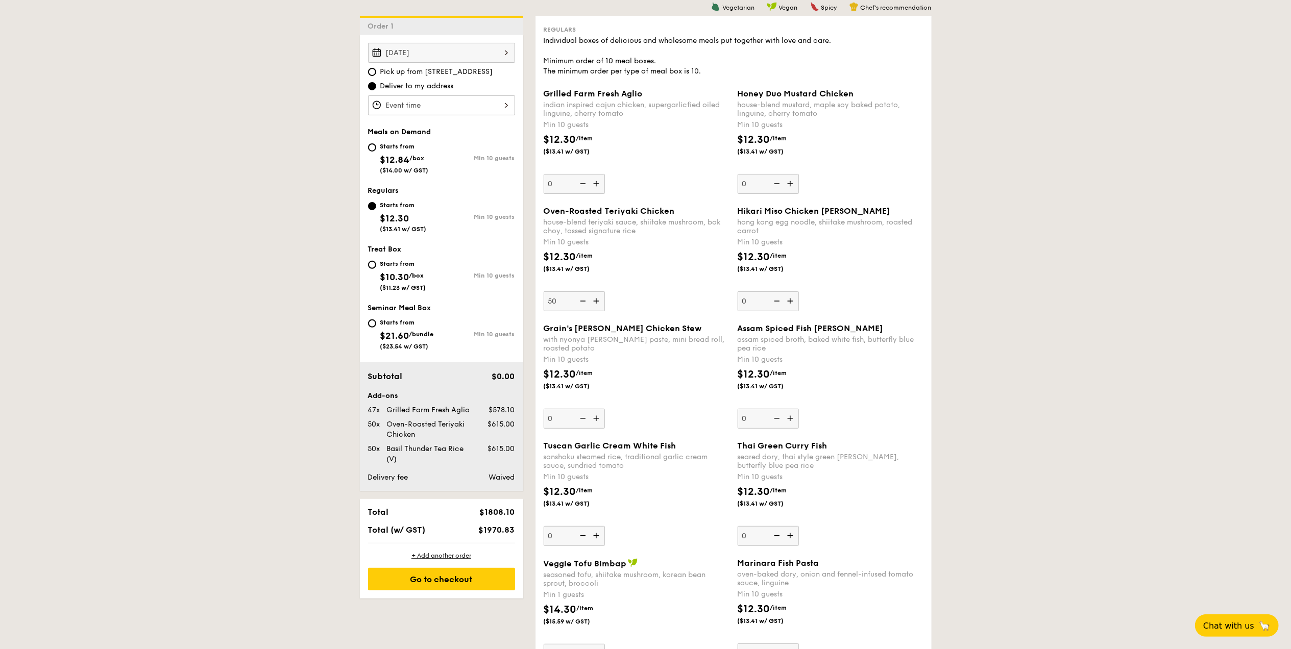
click at [605, 291] on input "50" at bounding box center [574, 301] width 61 height 20
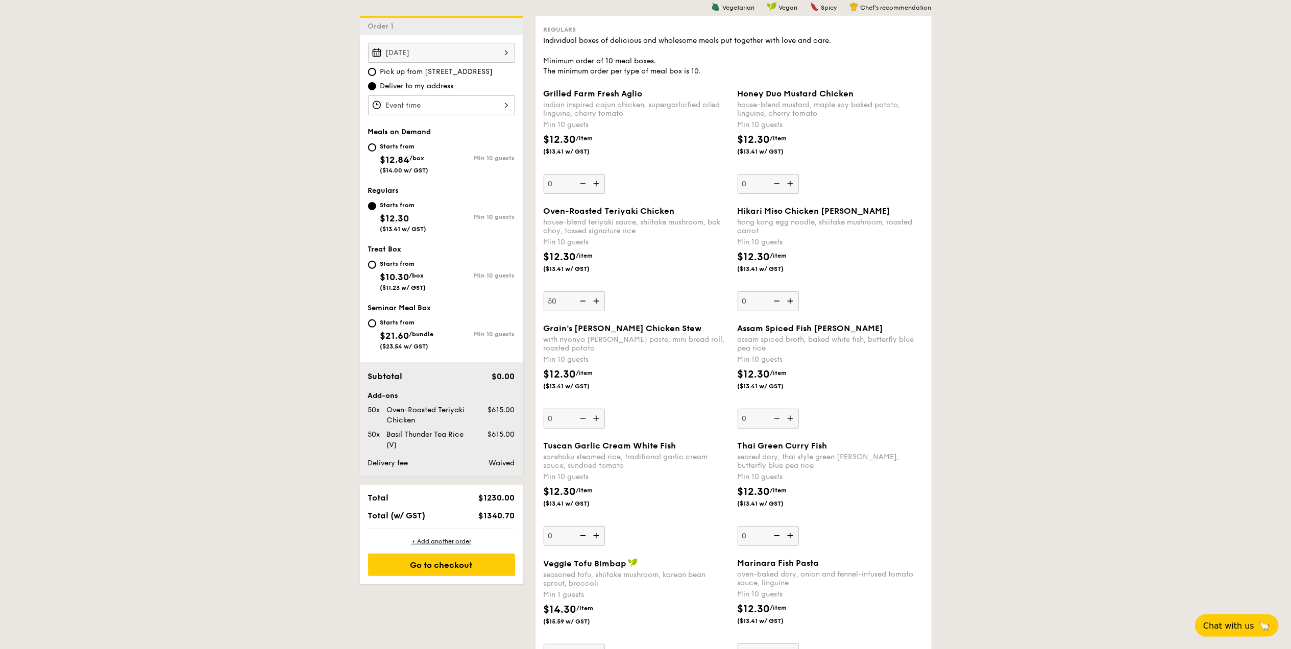
click at [666, 280] on div "$12.30 /item ($13.41 w/ GST)" at bounding box center [636, 268] width 194 height 36
click at [605, 291] on input "50" at bounding box center [574, 301] width 61 height 20
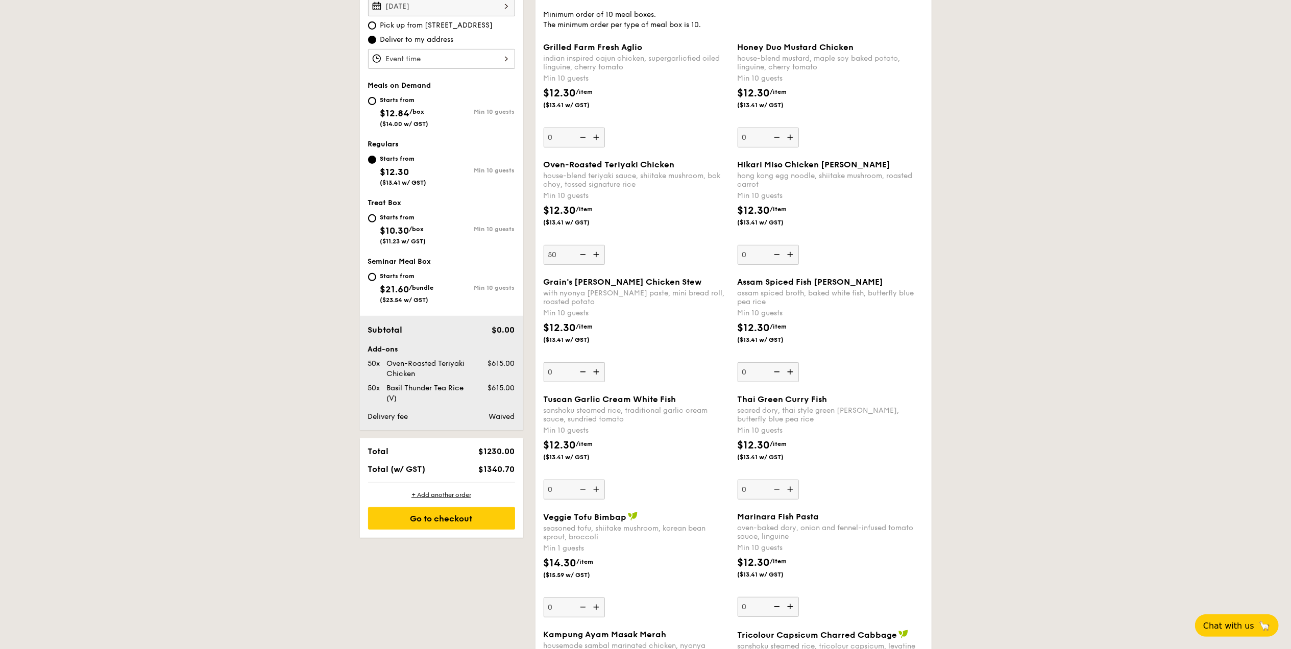
scroll to position [340, 0]
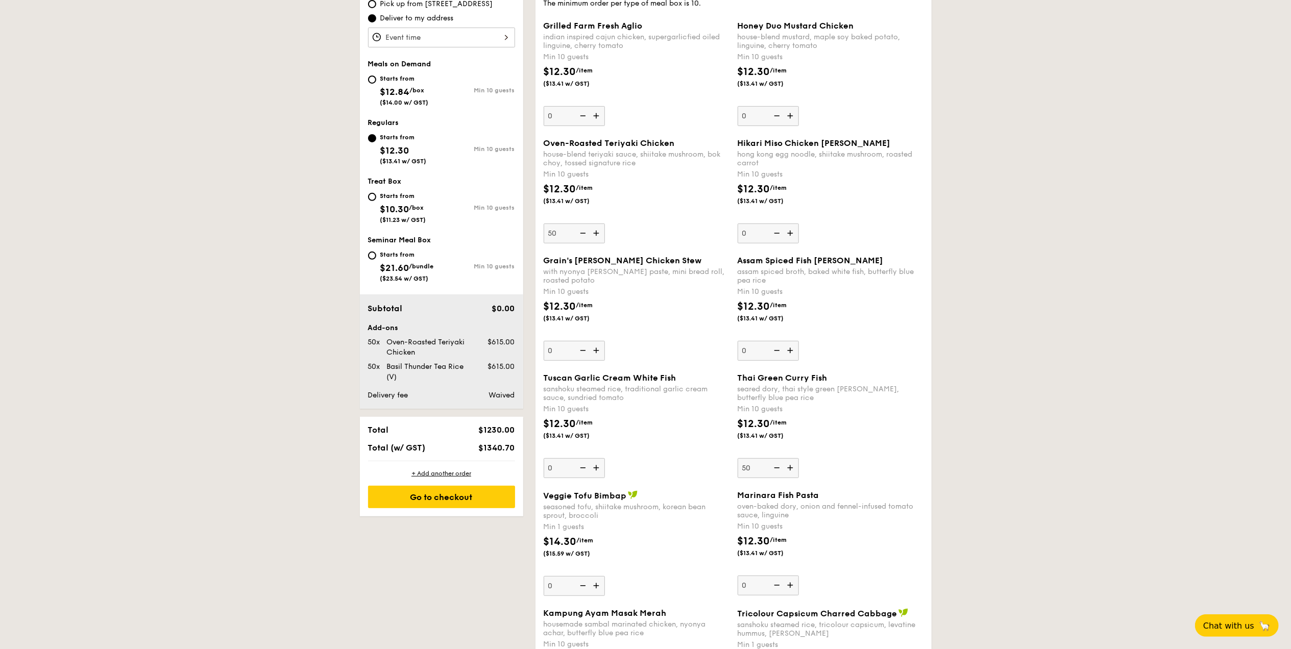
type input "50"
click at [862, 435] on div "$12.30 /item ($13.41 w/ GST)" at bounding box center [830, 434] width 194 height 36
click at [799, 458] on input "50" at bounding box center [768, 468] width 61 height 20
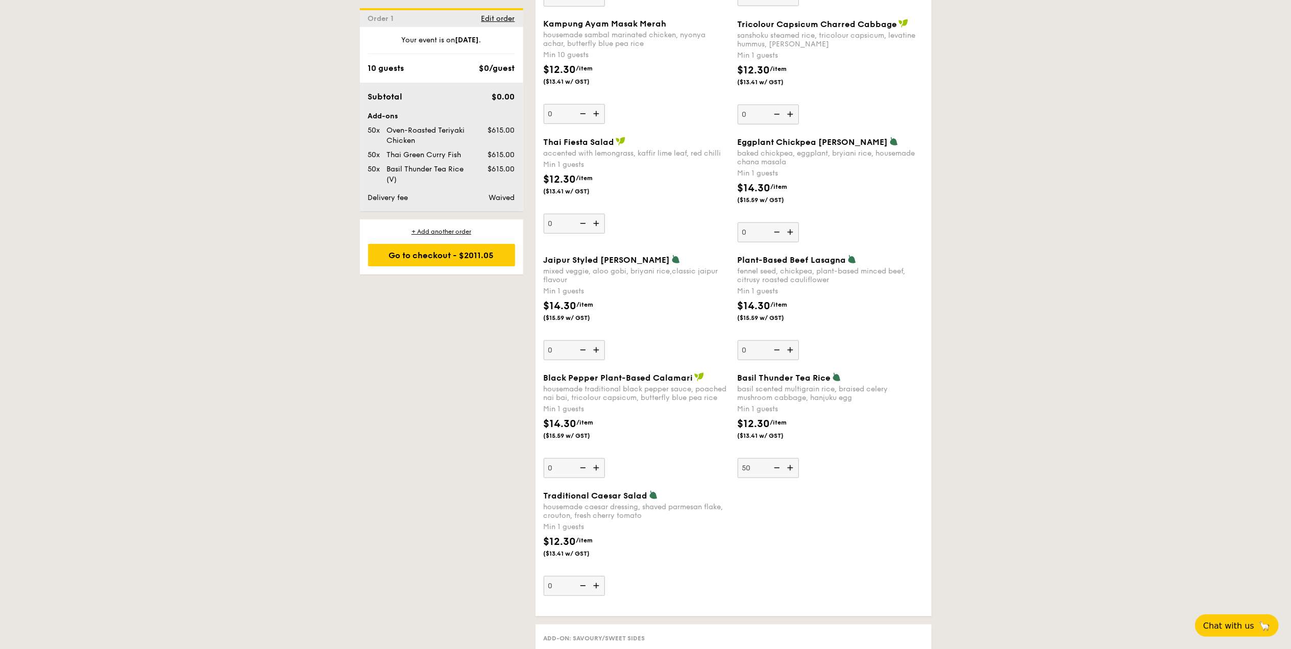
scroll to position [952, 0]
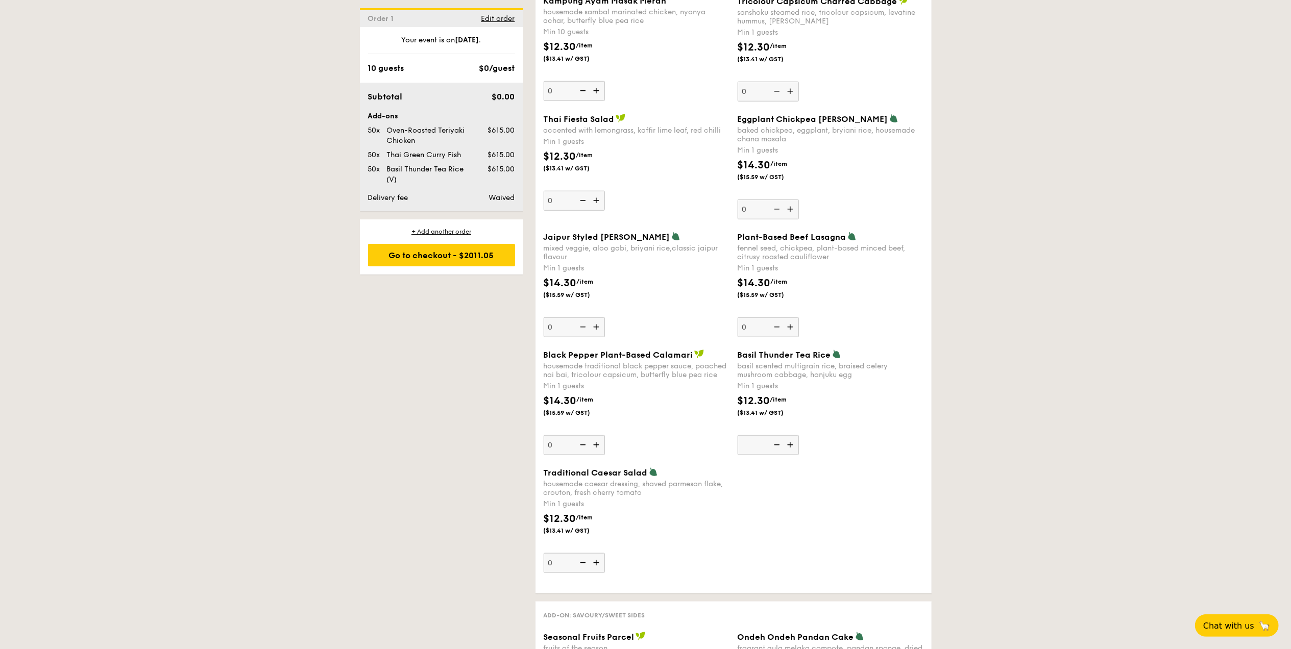
type input "0"
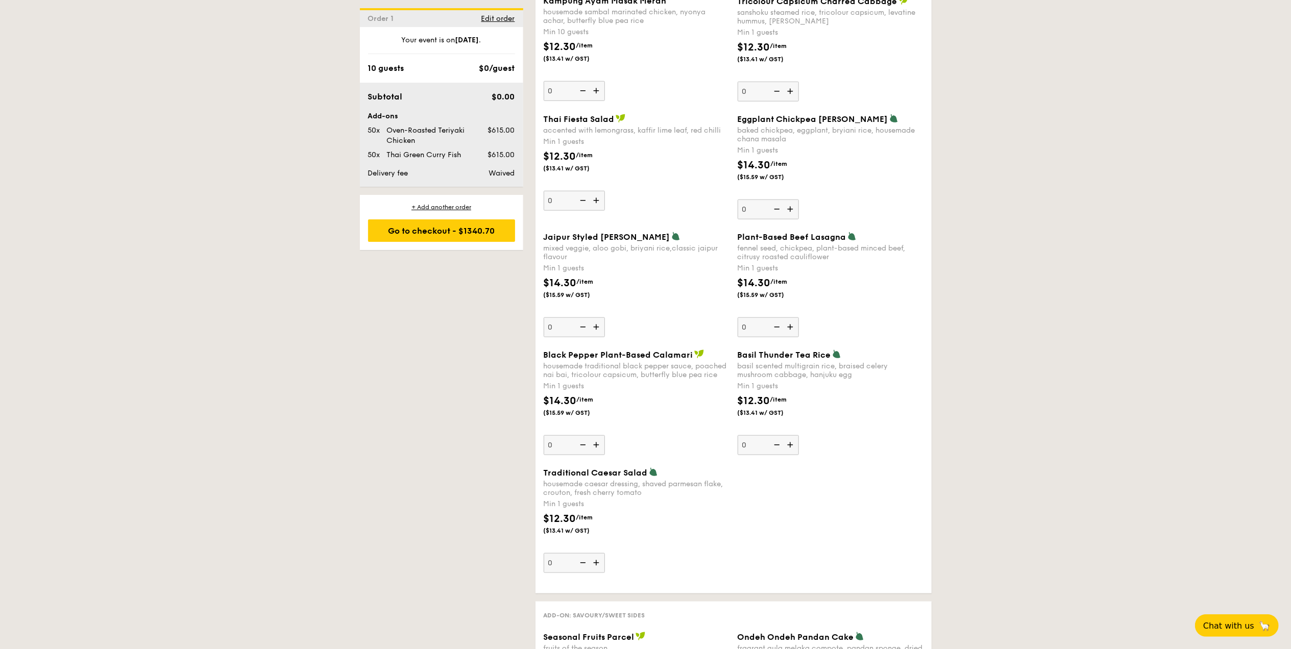
click at [757, 454] on input "0" at bounding box center [768, 445] width 61 height 20
type input "5"
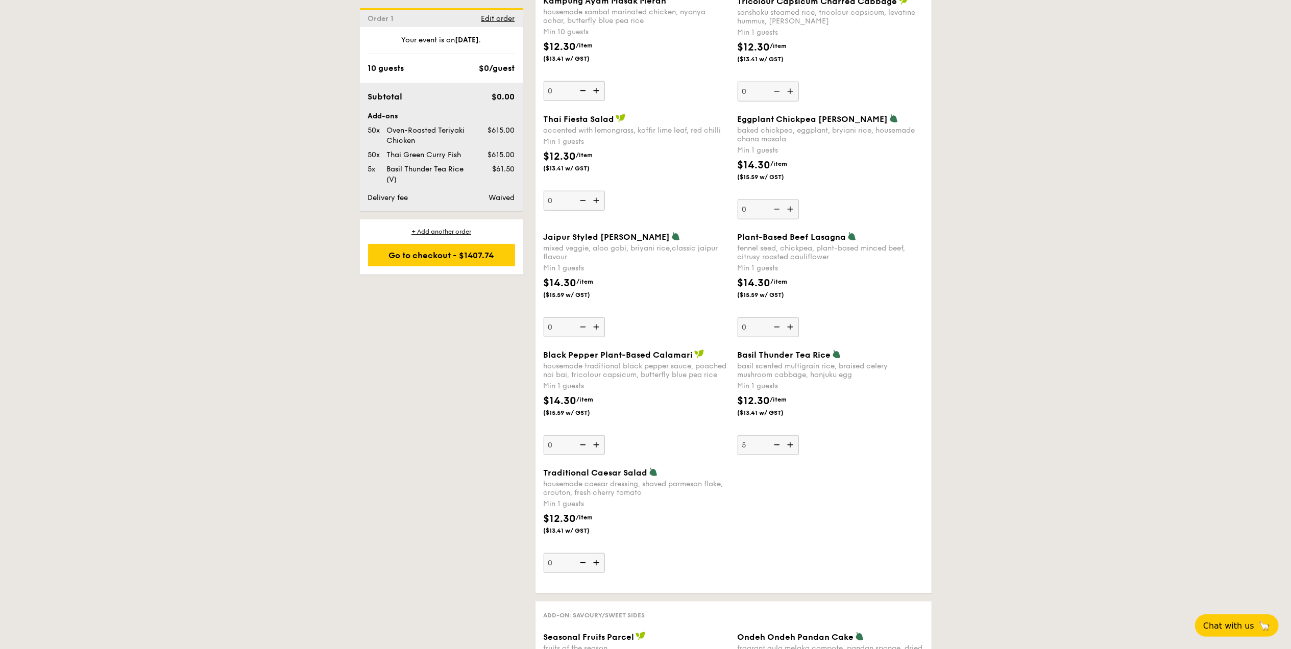
click at [819, 515] on div "Traditional Caesar Salad housemade caesar dressing, shaved parmesan flake, crou…" at bounding box center [733, 527] width 388 height 118
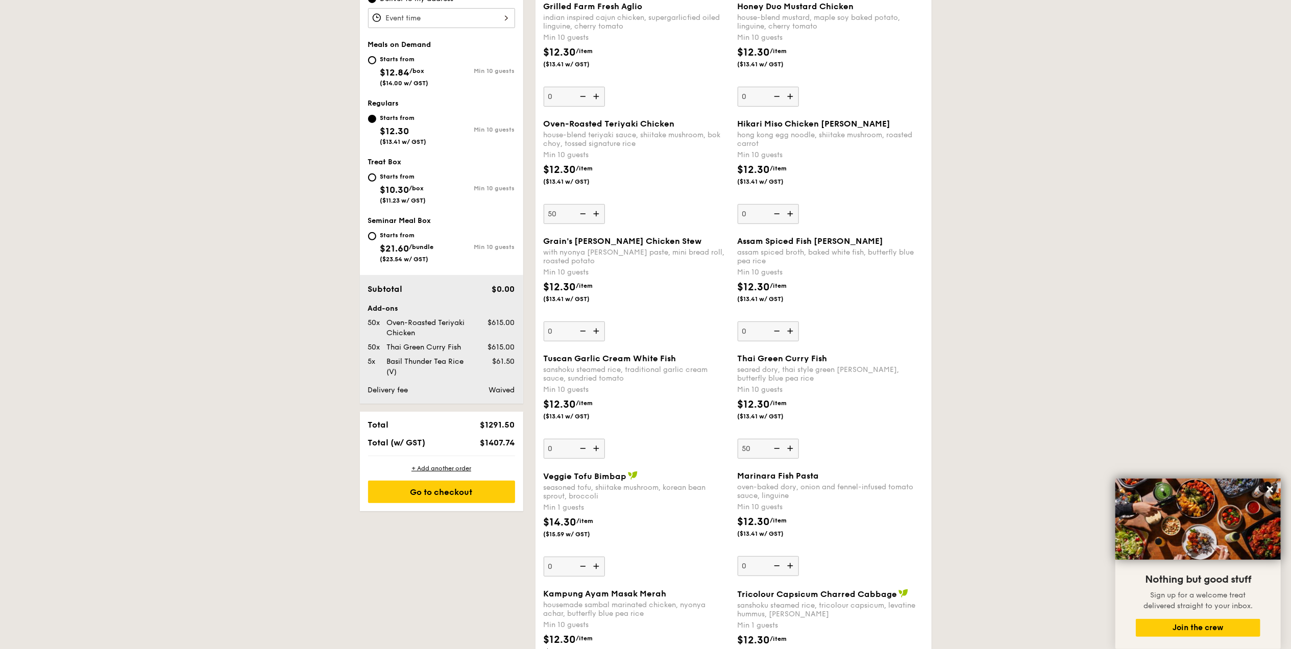
scroll to position [68, 0]
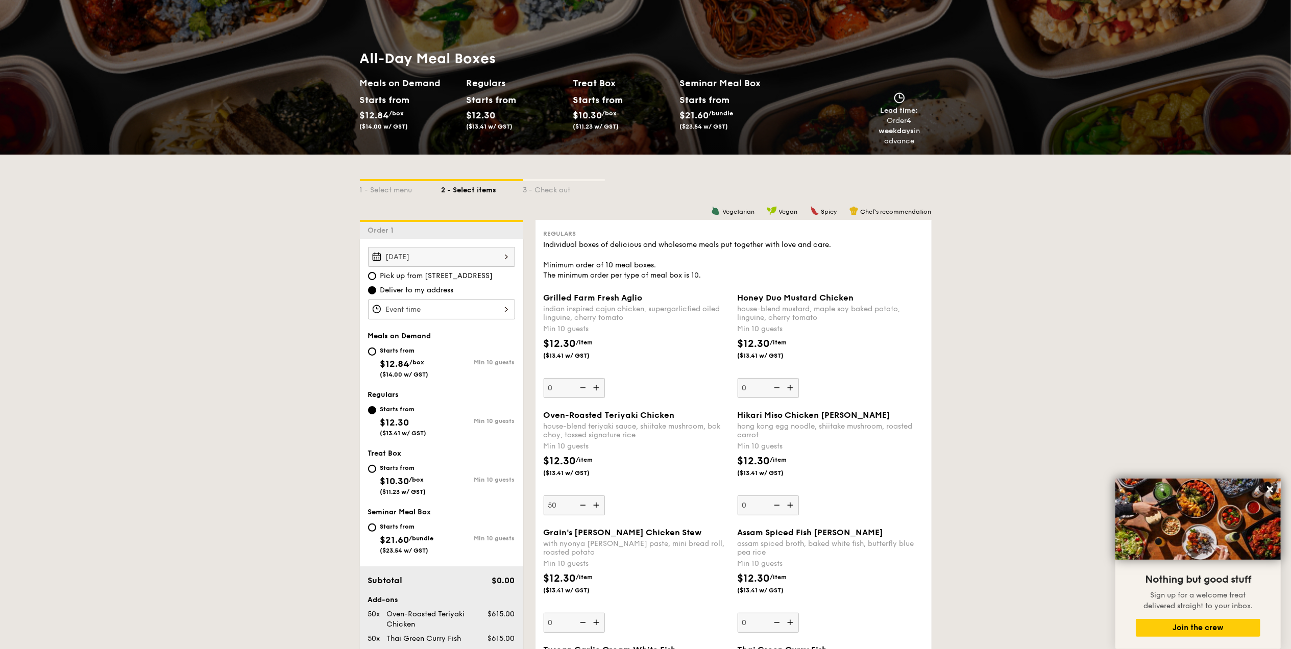
click at [426, 305] on div at bounding box center [441, 310] width 147 height 20
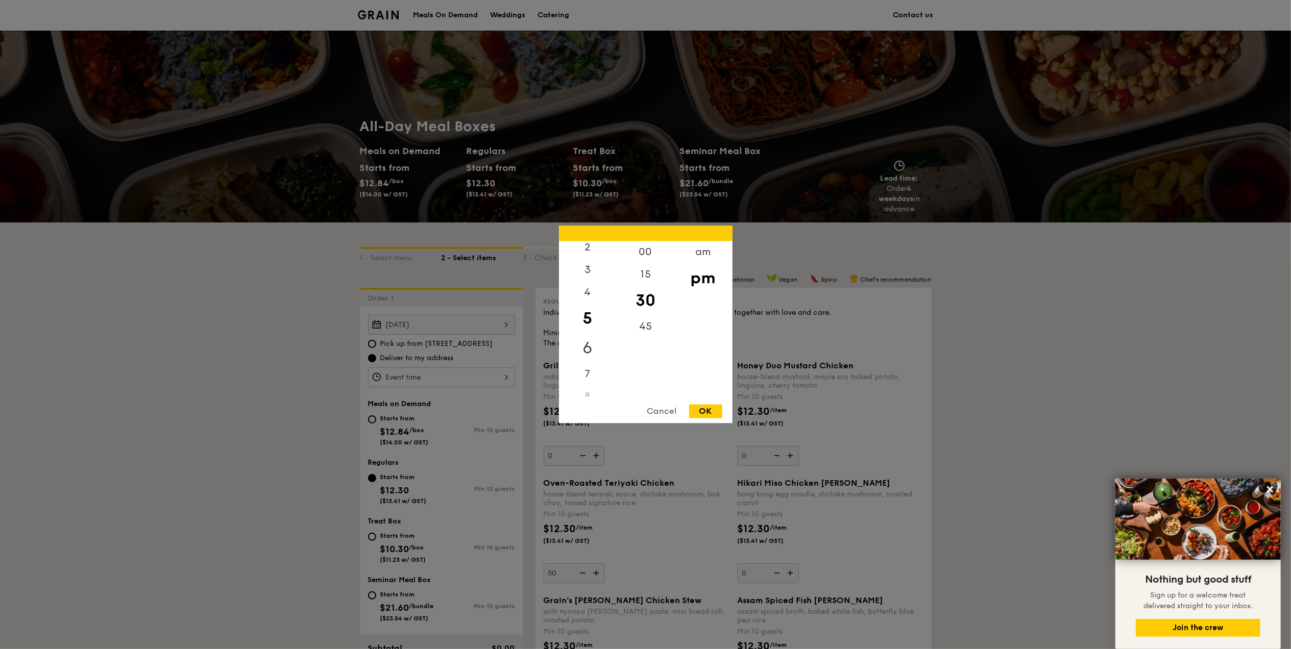
scroll to position [121, 0]
click at [585, 380] on div "11" at bounding box center [588, 386] width 58 height 22
click at [698, 248] on div "am" at bounding box center [703, 256] width 58 height 30
click at [591, 386] on div "11" at bounding box center [588, 382] width 58 height 30
click at [645, 329] on div "45" at bounding box center [646, 331] width 58 height 30
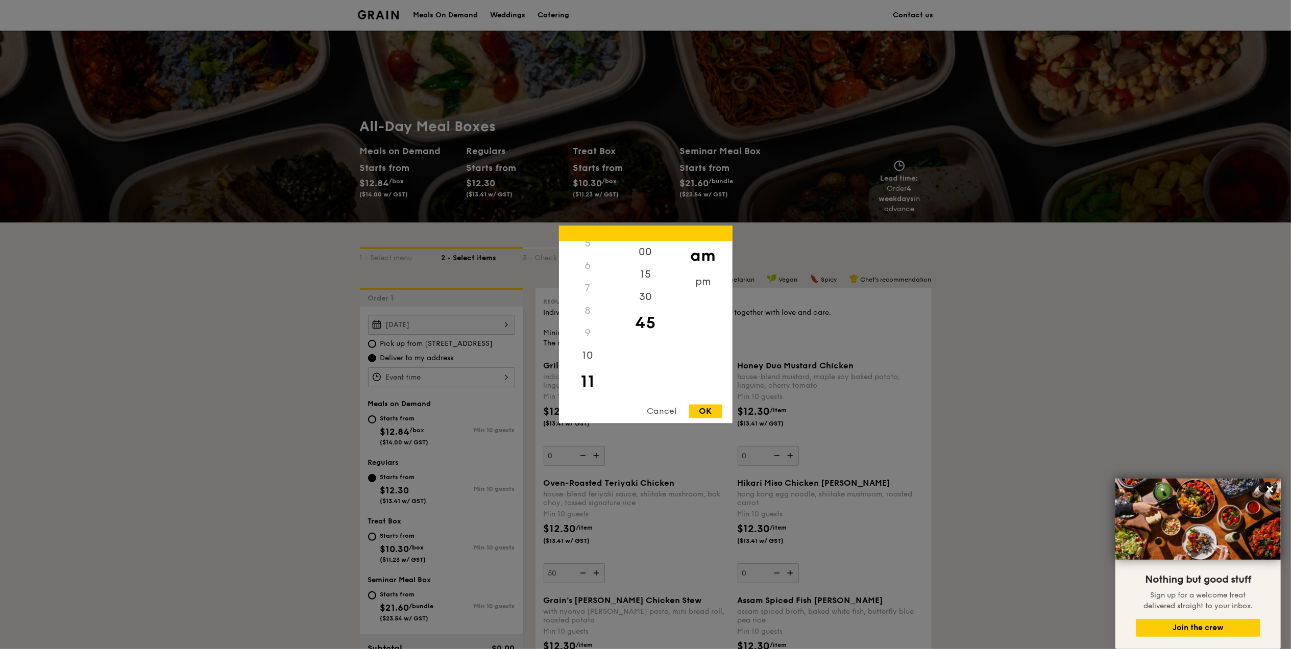
click at [703, 407] on div "OK" at bounding box center [705, 412] width 33 height 14
type input "11:45AM"
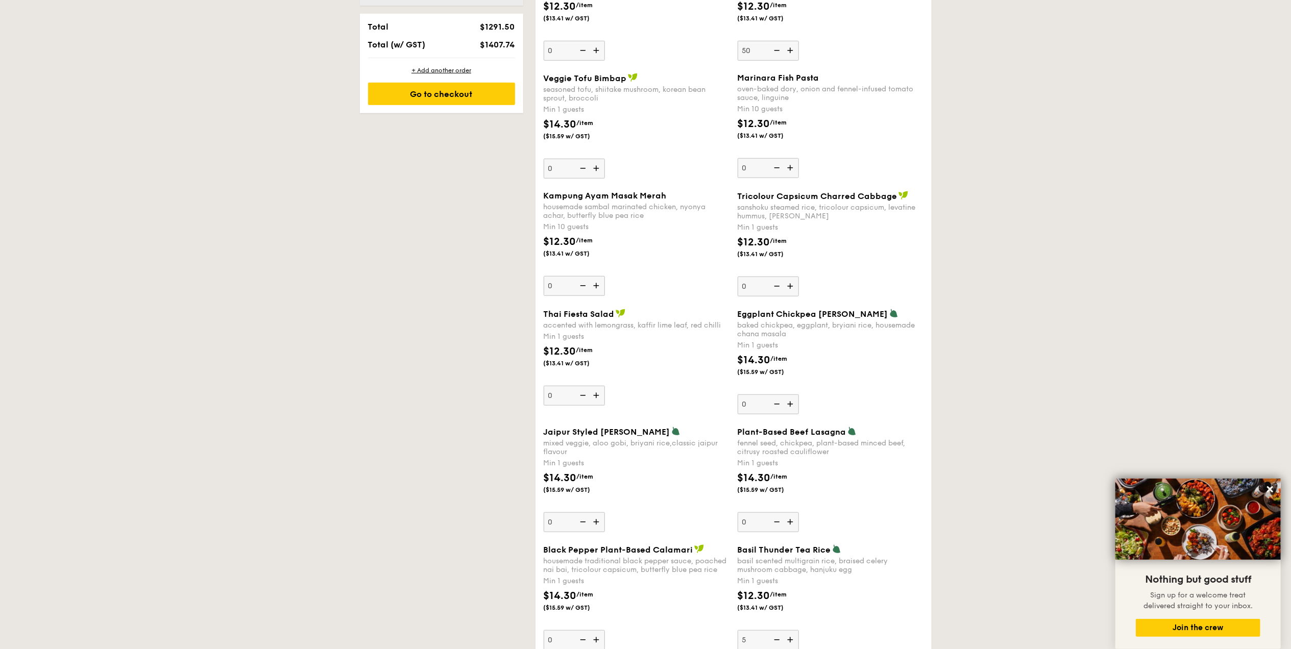
scroll to position [748, 0]
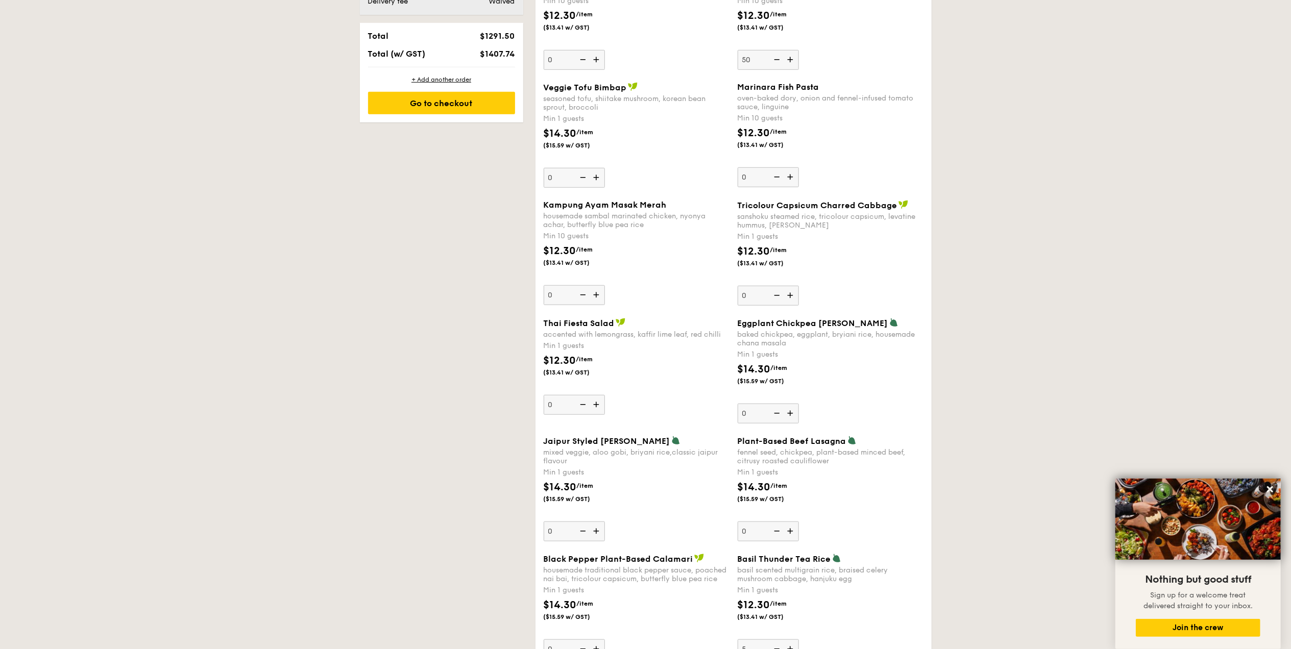
click at [768, 301] on img at bounding box center [775, 295] width 15 height 19
click at [768, 301] on input "0" at bounding box center [768, 296] width 61 height 20
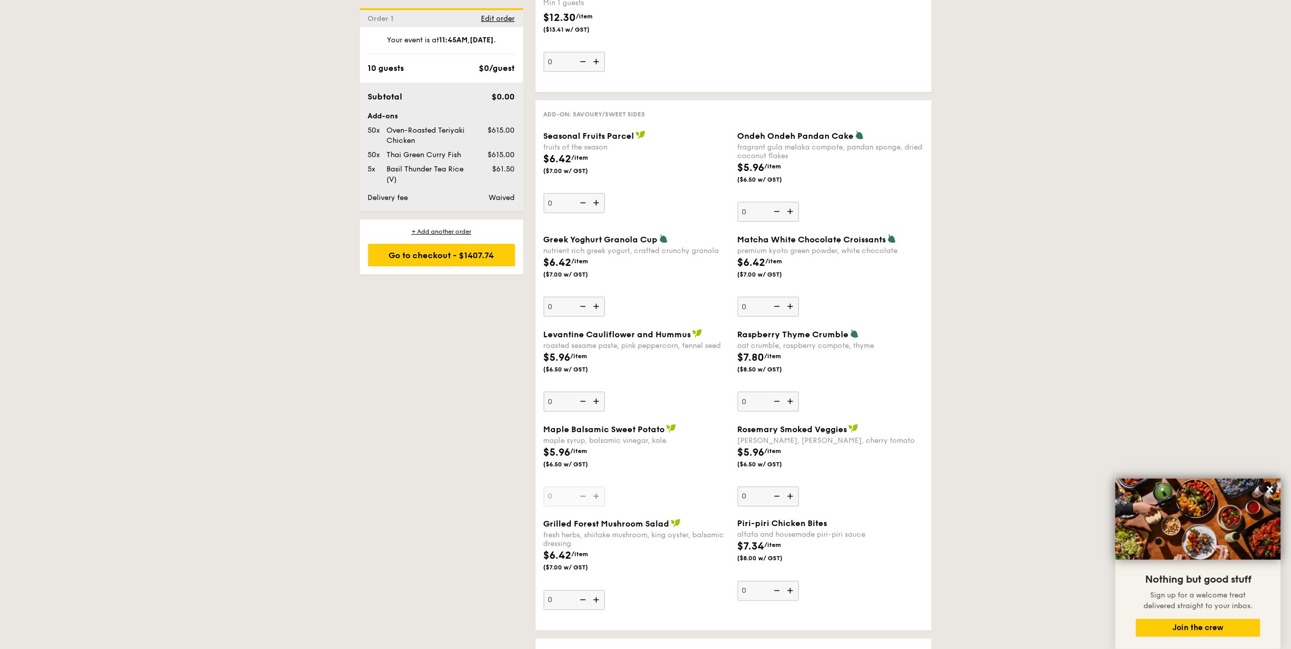
scroll to position [1837, 0]
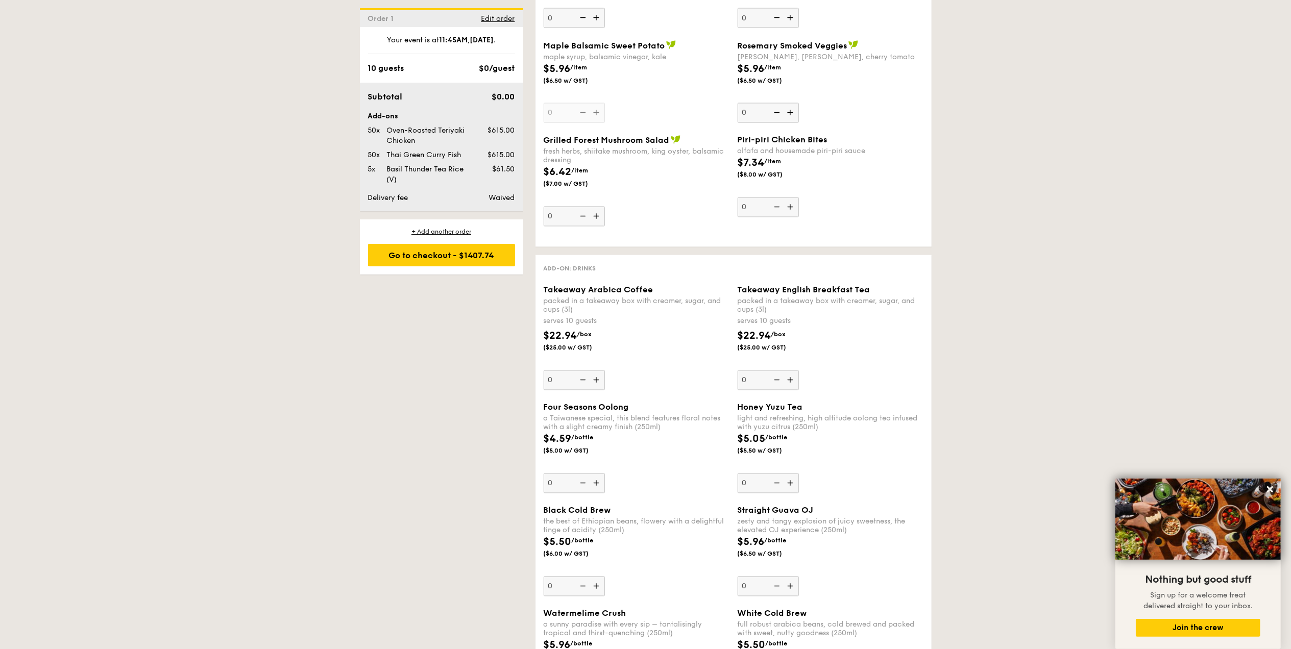
type input "5"
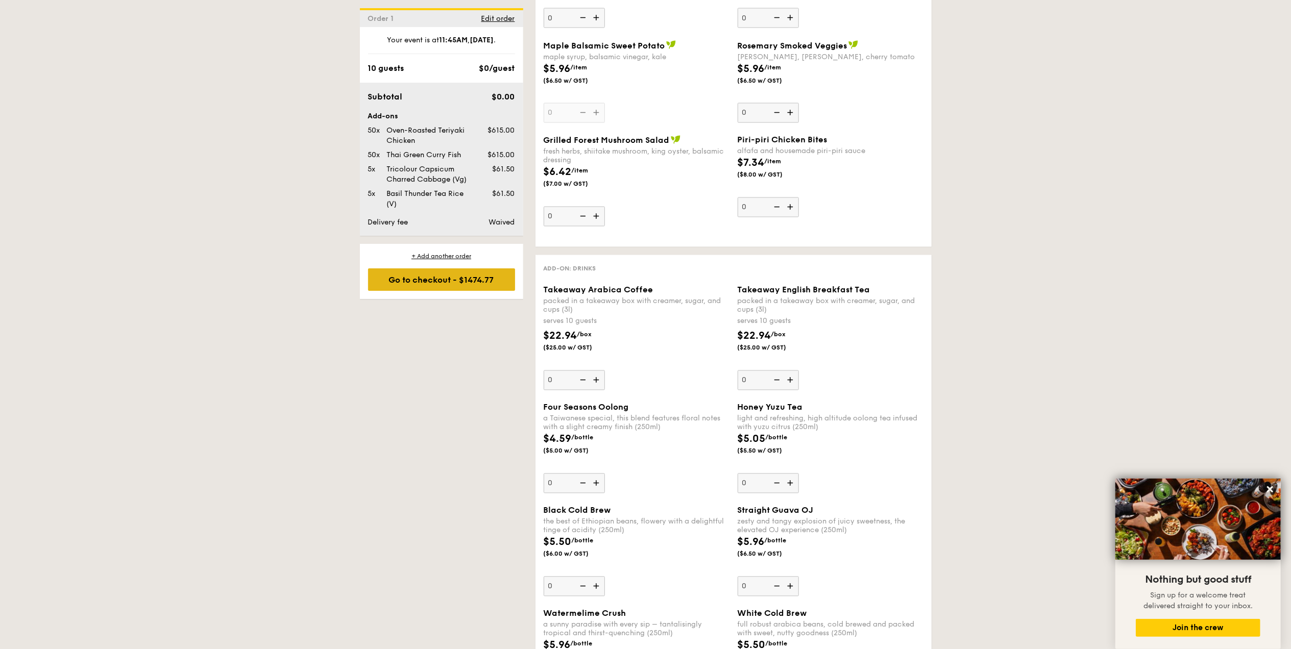
click at [438, 280] on div "Go to checkout - $1474.77" at bounding box center [441, 279] width 147 height 22
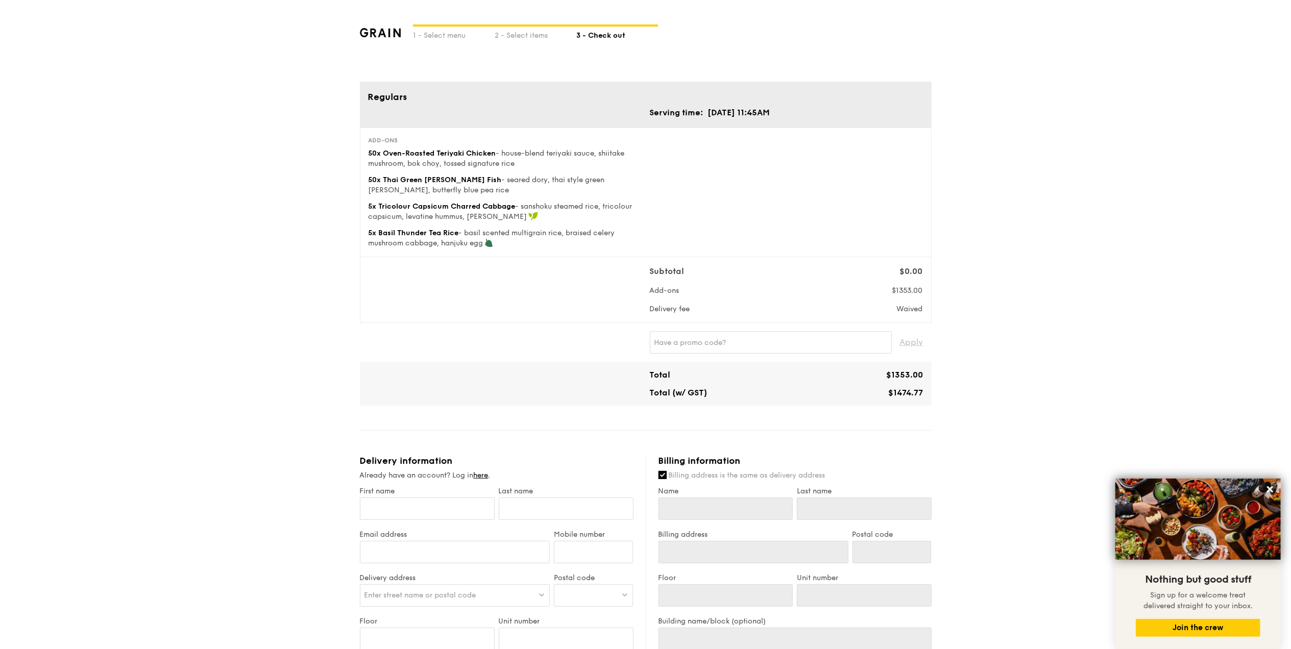
click at [278, 292] on div "1 - Select menu 2 - Select items 3 - Check out Regulars Serving time: [DATE] 11…" at bounding box center [645, 498] width 1291 height 996
